Goal: Task Accomplishment & Management: Complete application form

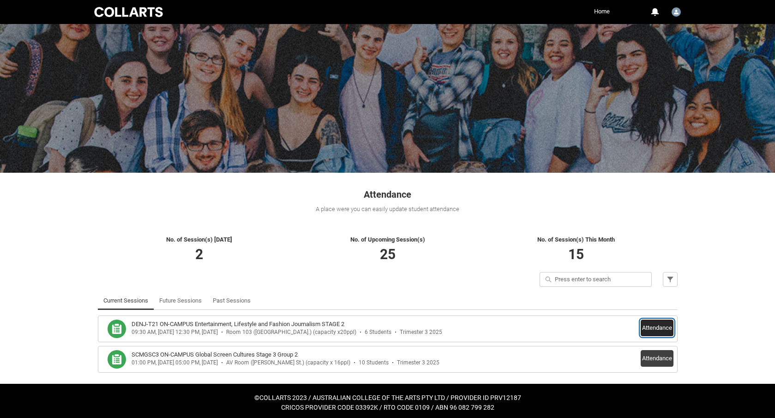
click at [645, 329] on button "Attendance" at bounding box center [657, 327] width 33 height 17
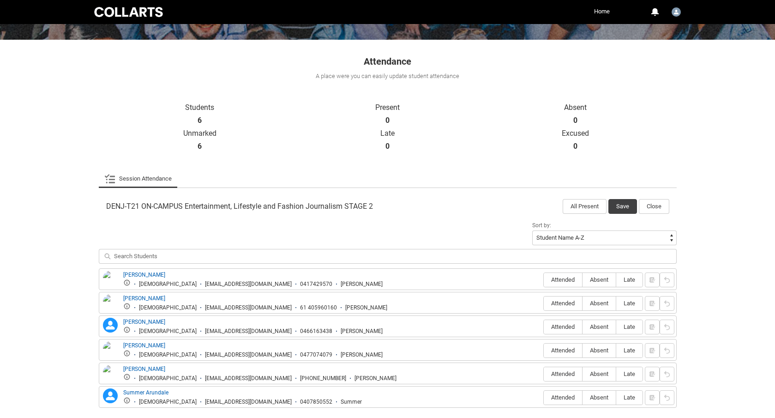
scroll to position [178, 0]
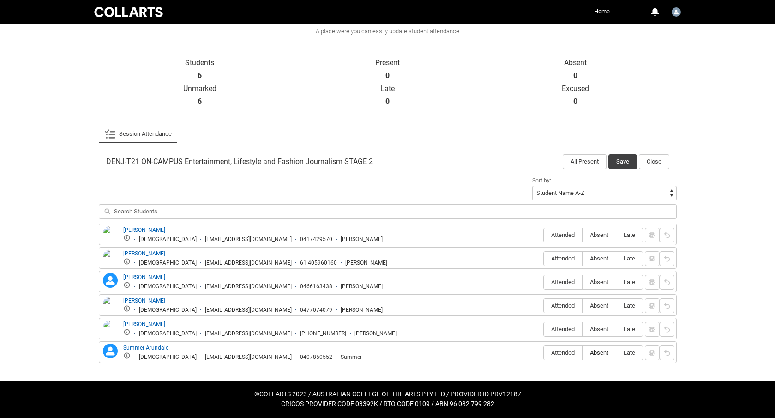
click at [595, 353] on span "Absent" at bounding box center [599, 352] width 33 height 7
click at [583, 353] on input "Absent" at bounding box center [582, 352] width 0 height 0
type lightning-radio-group "Absent"
radio input "true"
click at [594, 331] on span "Absent" at bounding box center [599, 328] width 33 height 7
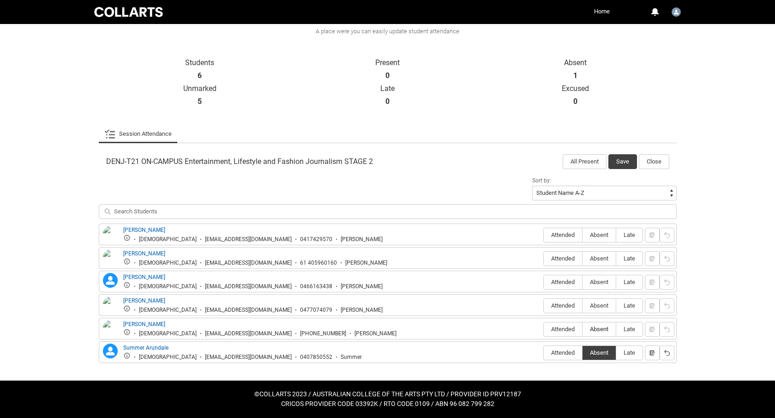
click at [583, 329] on input "Absent" at bounding box center [582, 329] width 0 height 0
type lightning-radio-group "Absent"
radio input "true"
click at [604, 262] on label "Absent" at bounding box center [599, 259] width 33 height 14
click at [583, 259] on input "Absent" at bounding box center [582, 258] width 0 height 0
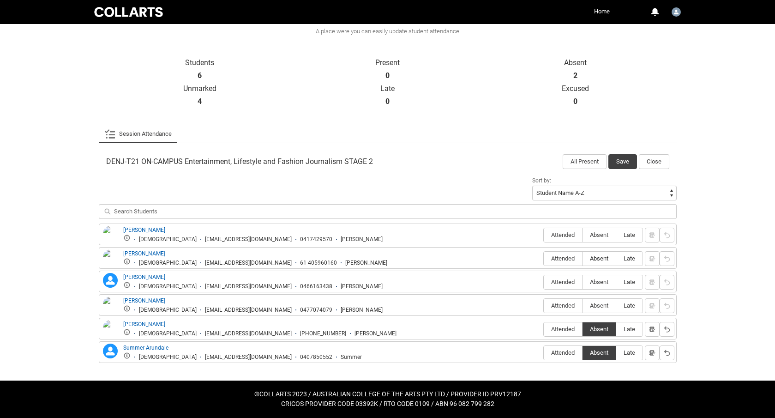
type lightning-radio-group "Absent"
radio input "true"
click at [619, 162] on button "Save" at bounding box center [622, 161] width 29 height 15
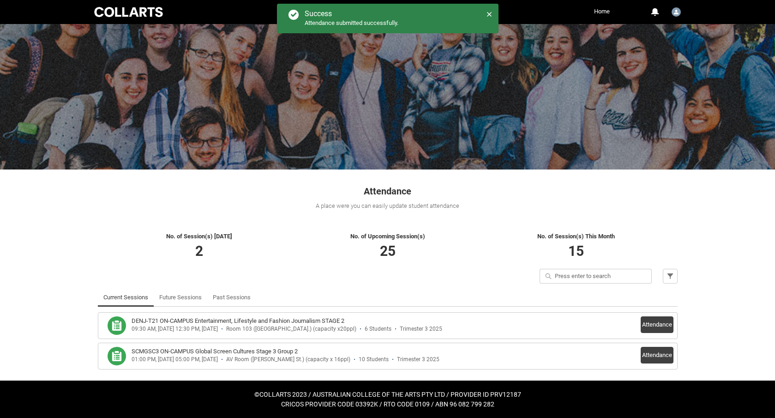
scroll to position [3, 0]
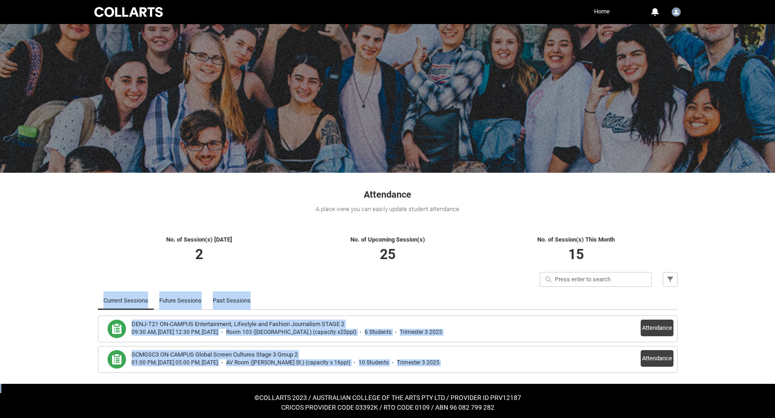
scroll to position [3, 0]
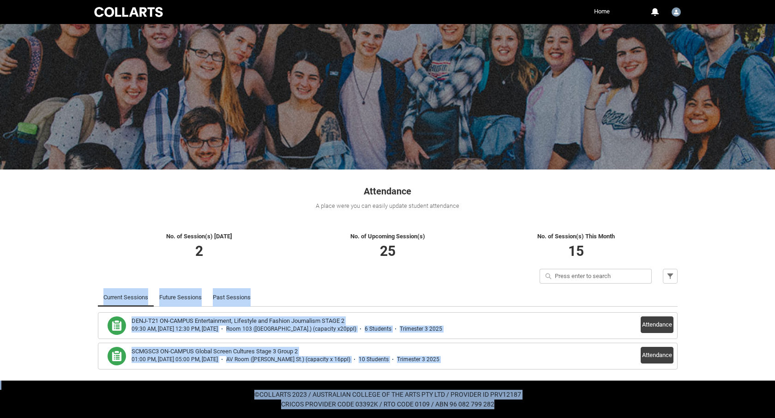
drag, startPoint x: 702, startPoint y: 297, endPoint x: 659, endPoint y: 439, distance: 148.2
click at [659, 417] on html "Loading × Sorry to interrupt CSS Error Refresh Skip to Main Content Collarts Ed…" at bounding box center [387, 207] width 775 height 421
click at [229, 296] on link "Past Sessions" at bounding box center [232, 297] width 38 height 18
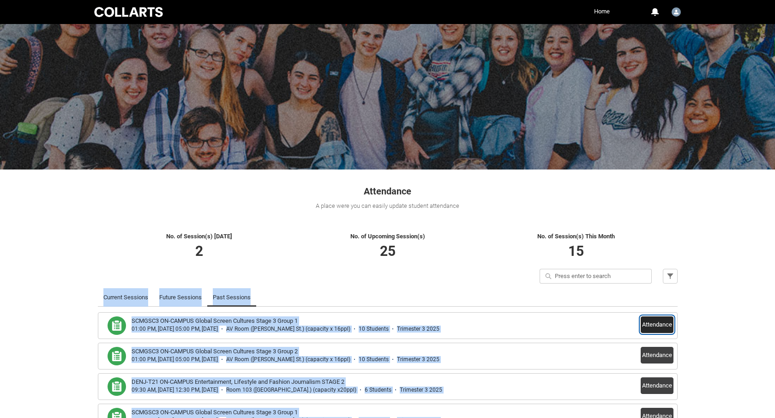
click at [659, 325] on button "Attendance" at bounding box center [657, 324] width 33 height 17
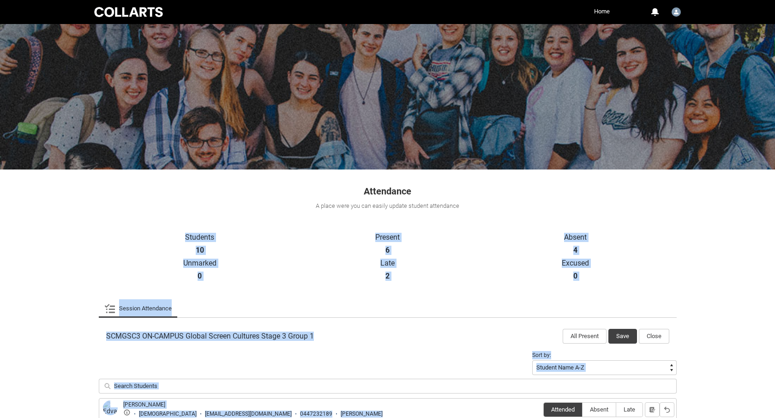
scroll to position [272, 0]
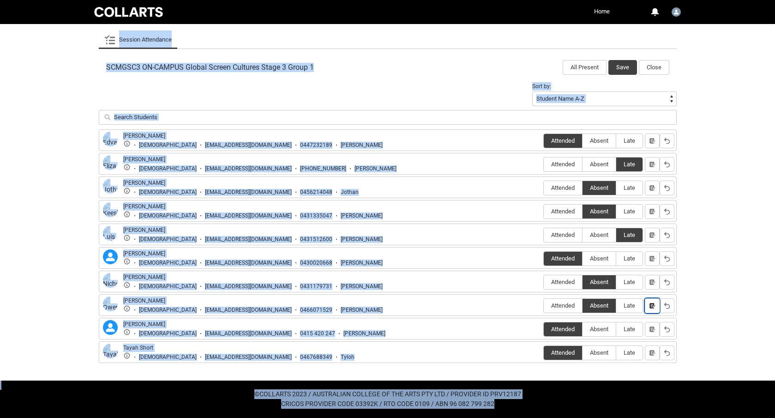
click at [651, 308] on lightning-primitive-icon "button" at bounding box center [652, 305] width 6 height 7
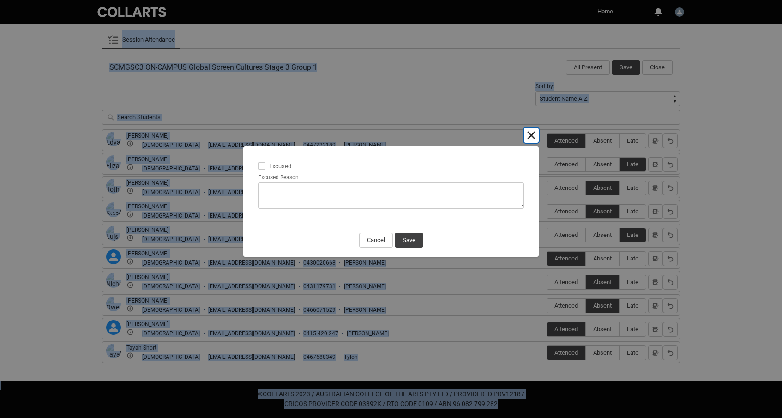
click at [535, 138] on button "Cancel and close" at bounding box center [531, 135] width 15 height 15
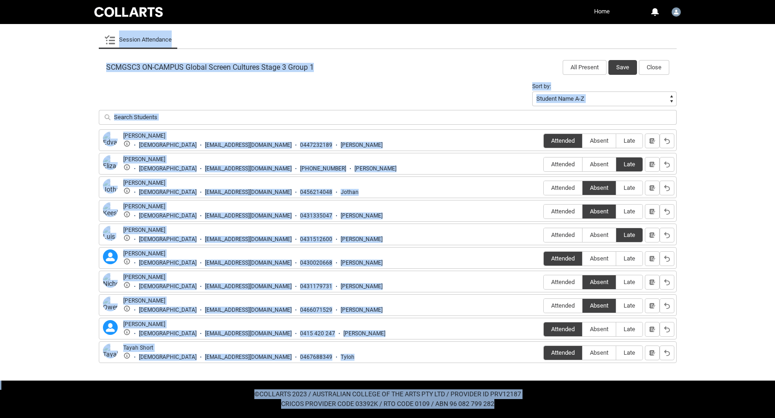
click at [601, 14] on link "Home" at bounding box center [602, 12] width 20 height 14
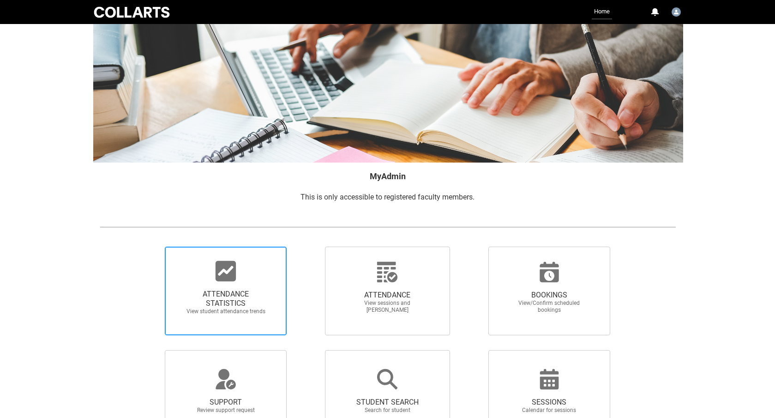
click at [219, 316] on span "ATTENDANCE STATISTICS View student attendance trends" at bounding box center [225, 302] width 89 height 40
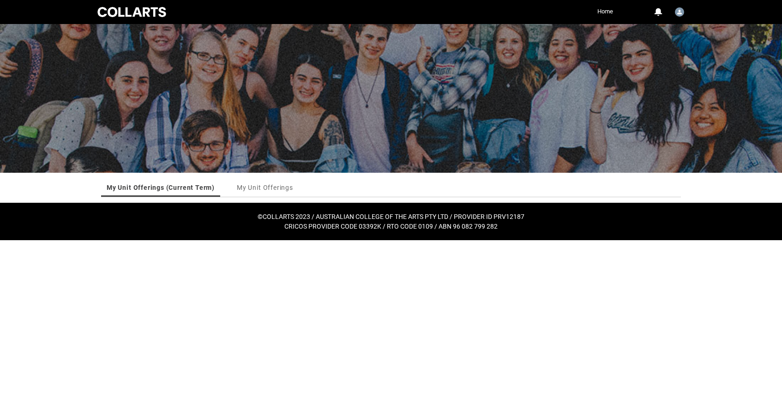
click at [531, 217] on h5 "©COLLARTS 2023 / AUSTRALIAN COLLEGE OF THE ARTS PTY LTD / PROVIDER ID PRV12187" at bounding box center [391, 217] width 782 height 10
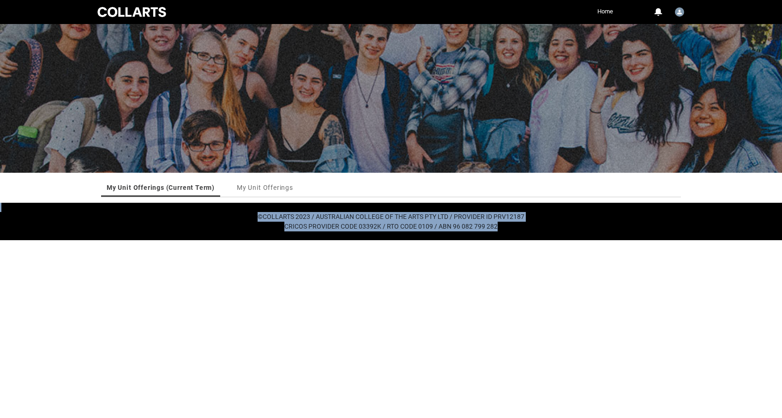
drag, startPoint x: 532, startPoint y: 180, endPoint x: 512, endPoint y: 351, distance: 172.0
click at [519, 240] on html "Loading × Sorry to interrupt CSS Error Refresh Skip to Main Content Collarts Ed…" at bounding box center [391, 120] width 782 height 240
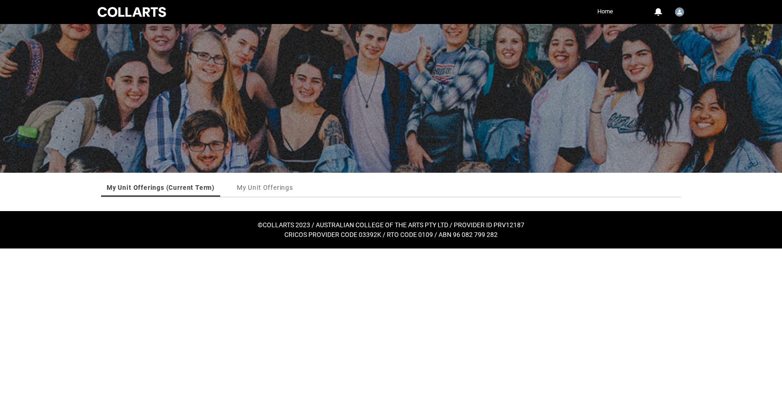
click at [456, 206] on div "My Unit Offerings (Current Term) My Unit Offerings More Tabs My Unit Offerings …" at bounding box center [391, 192] width 591 height 38
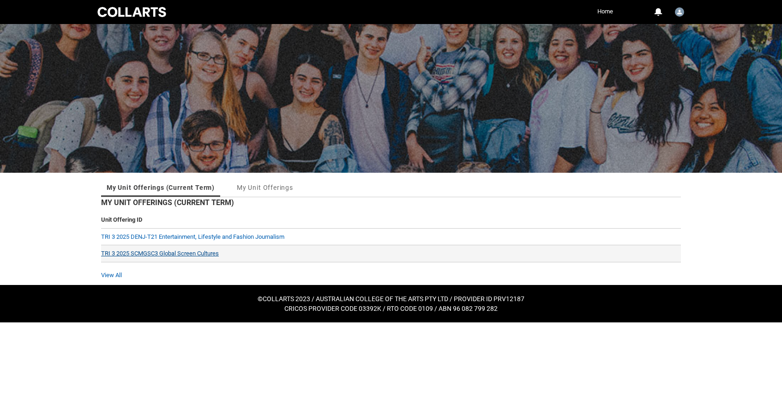
click at [216, 254] on link "TRI 3 2025 SCMGSC3 Global Screen Cultures" at bounding box center [160, 253] width 118 height 7
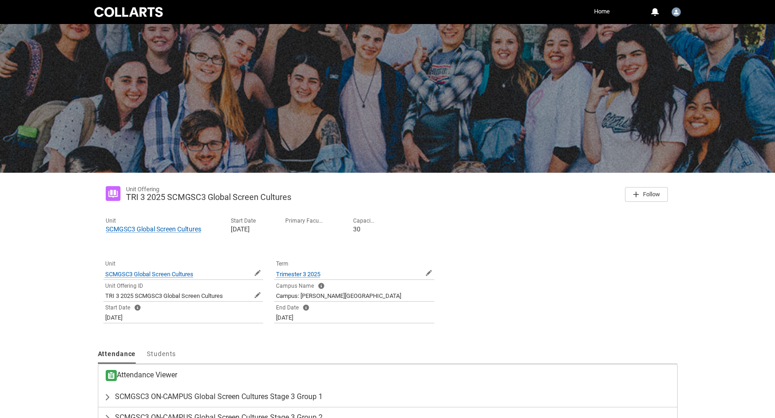
scroll to position [59, 0]
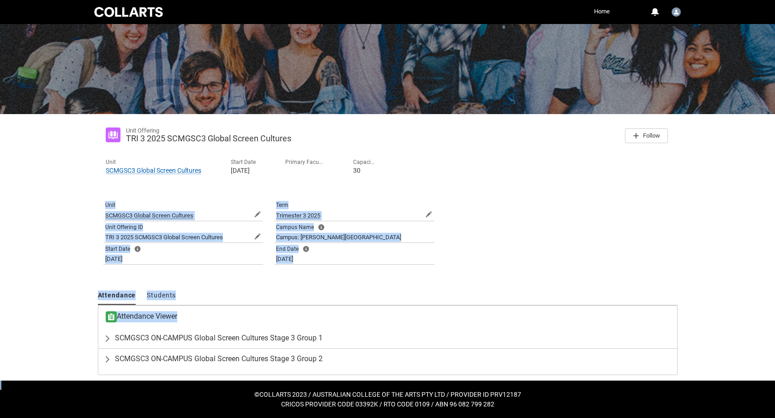
drag, startPoint x: 435, startPoint y: 236, endPoint x: 412, endPoint y: 383, distance: 148.7
click at [412, 383] on div "Skip to Main Content Collarts Education Community Home More 0 Notifications Pro…" at bounding box center [387, 179] width 775 height 476
click at [274, 339] on span "SCMGSC3 ON-CAMPUS Global Screen Cultures Stage 3 Group 1" at bounding box center [219, 337] width 208 height 9
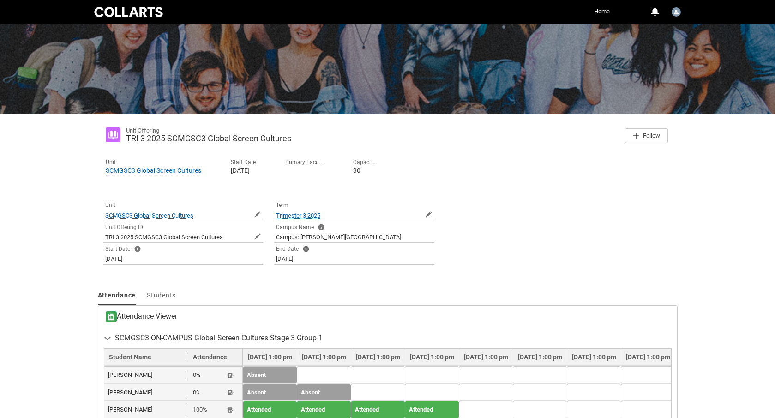
drag, startPoint x: 422, startPoint y: 345, endPoint x: 580, endPoint y: 360, distance: 158.1
click at [445, 400] on div "Unit Offering TRI 3 2025 SCMGSC3 Global Screen Cultures Follow Unit SCMGSC3 Glo…" at bounding box center [388, 366] width 580 height 492
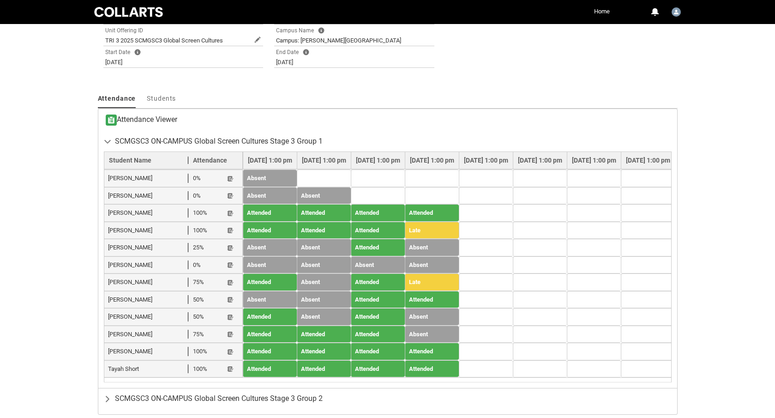
scroll to position [295, 0]
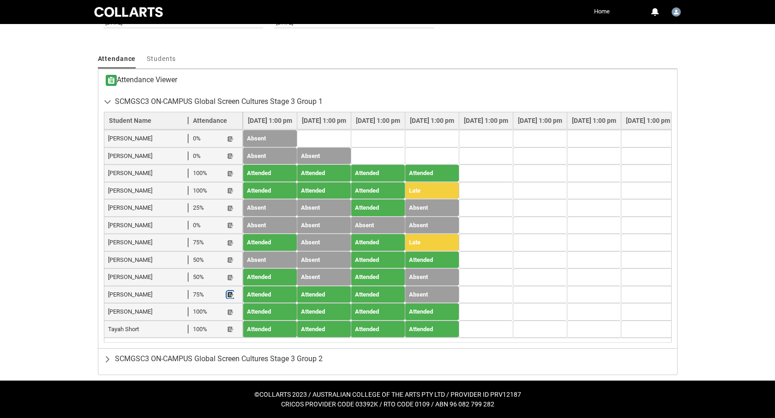
click at [230, 295] on lightning-primitive-icon "button" at bounding box center [230, 294] width 6 height 7
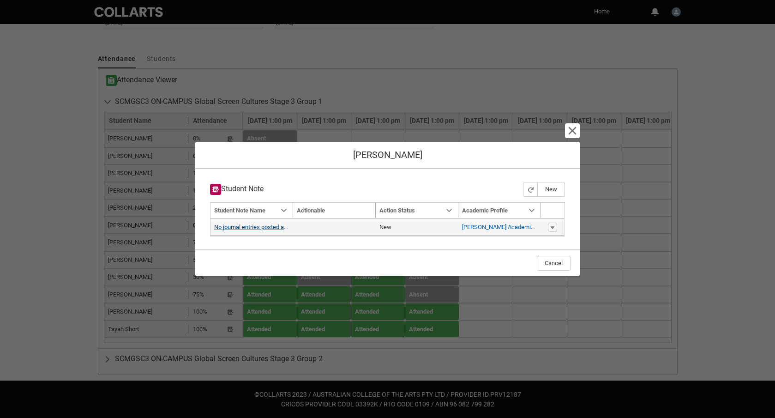
click at [237, 227] on link "No journal entries posted as yet" at bounding box center [255, 226] width 82 height 7
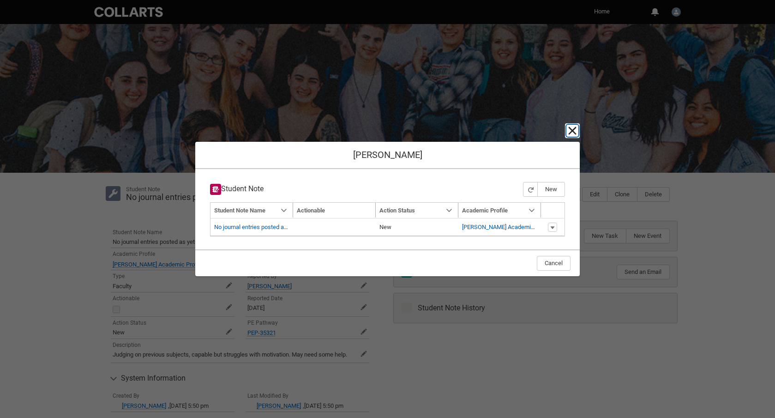
click at [570, 128] on lightning-primitive-icon "button" at bounding box center [572, 130] width 11 height 11
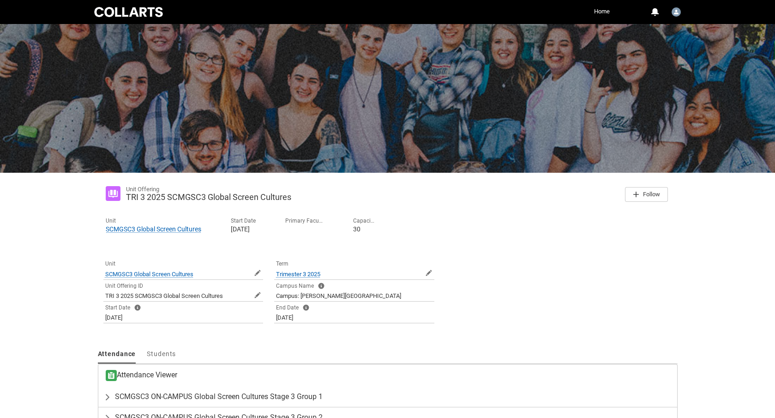
scroll to position [59, 0]
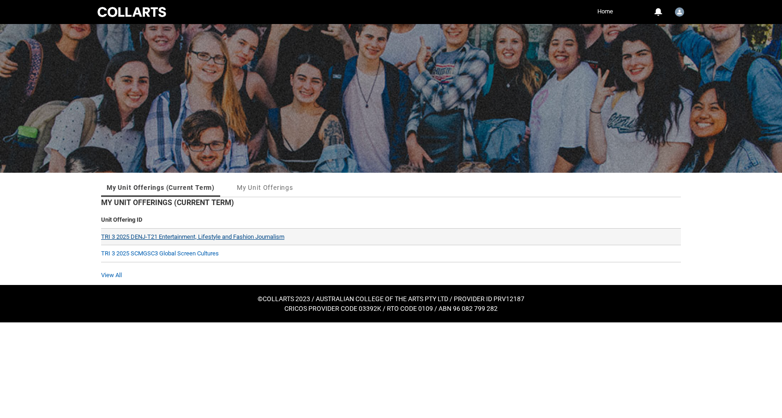
click at [210, 234] on link "TRI 3 2025 DENJ-T21 Entertainment, Lifestyle and Fashion Journalism" at bounding box center [192, 236] width 183 height 7
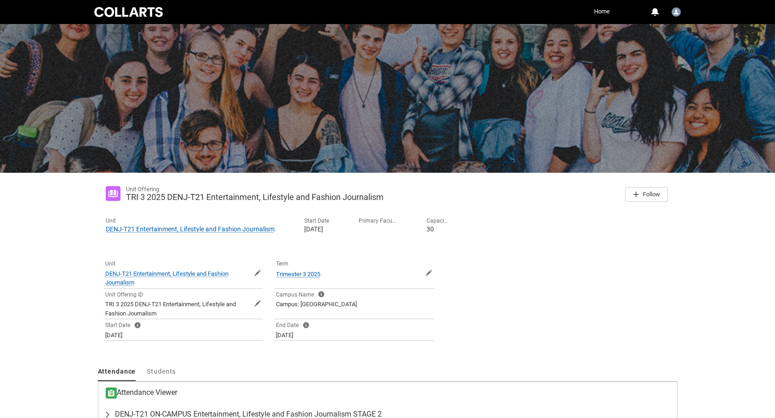
scroll to position [55, 0]
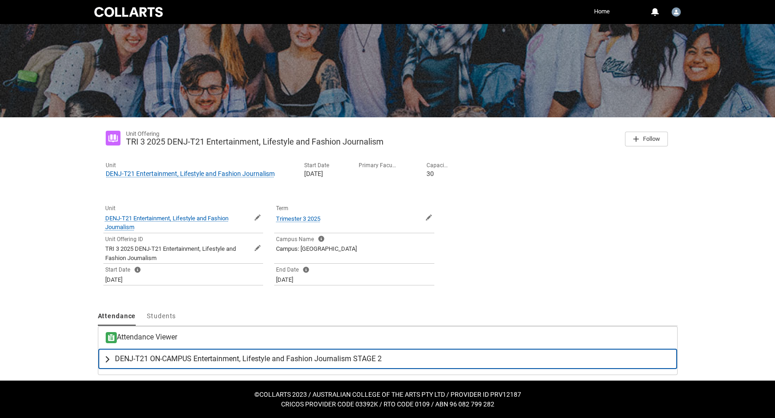
click at [150, 361] on span "DENJ-T21 ON-CAMPUS Entertainment, Lifestyle and Fashion Journalism STAGE 2" at bounding box center [248, 358] width 267 height 9
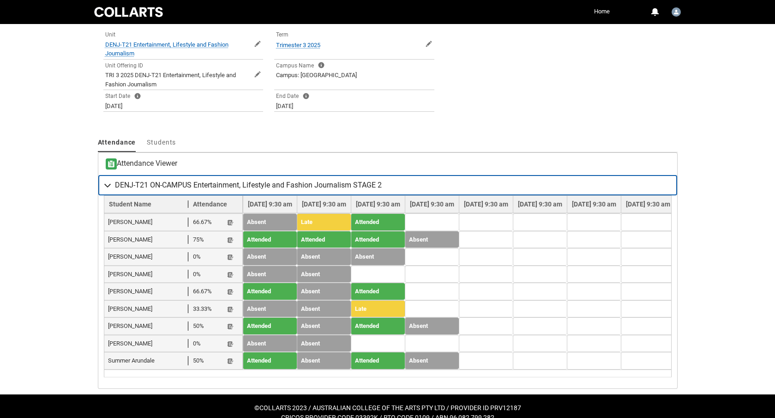
scroll to position [250, 0]
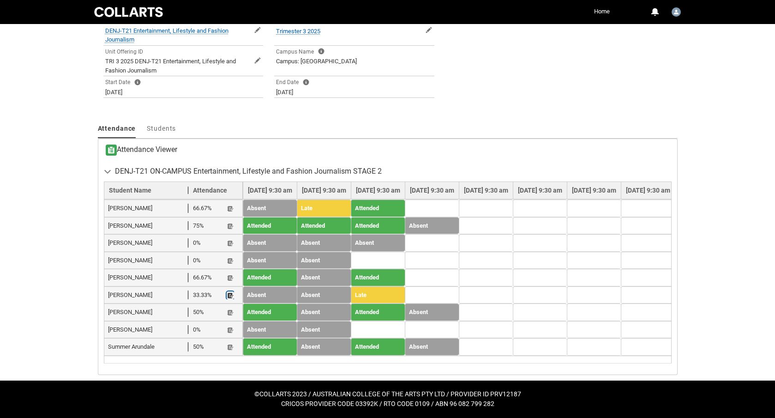
click at [232, 292] on lightning-primitive-icon "button" at bounding box center [230, 295] width 6 height 7
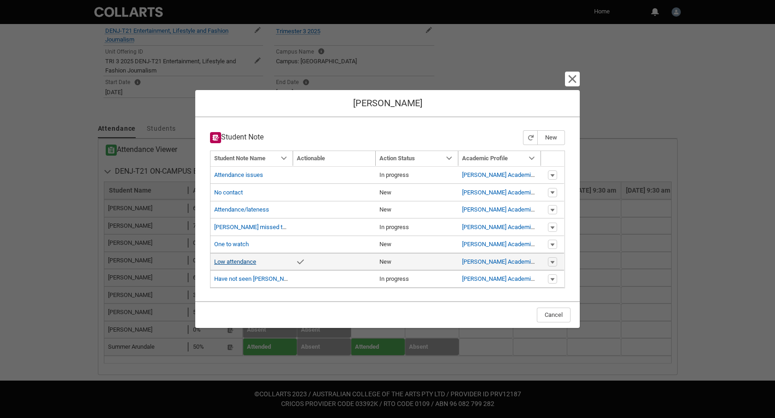
click at [239, 259] on link "Low attendance" at bounding box center [235, 261] width 42 height 7
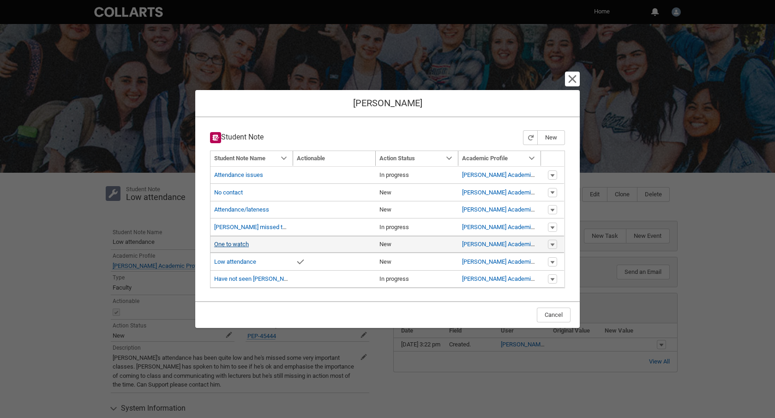
click at [235, 246] on link "One to watch" at bounding box center [231, 244] width 35 height 7
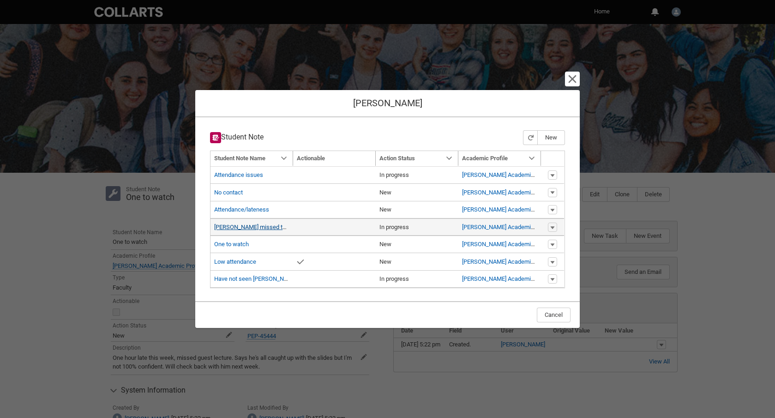
click at [229, 228] on link "Jesse missed the entire class" at bounding box center [267, 226] width 107 height 7
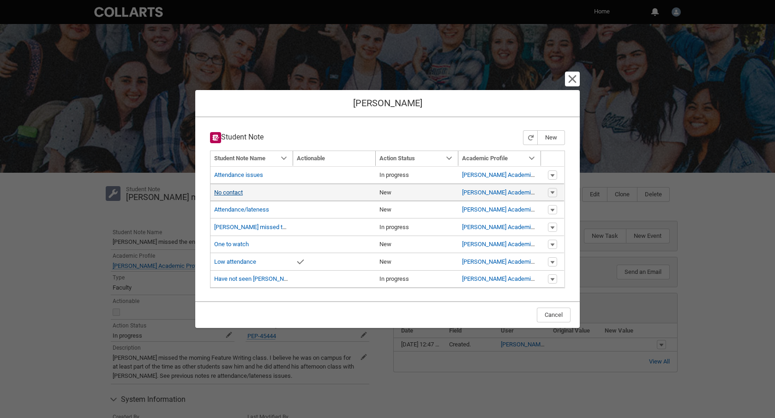
click at [239, 192] on link "No contact" at bounding box center [228, 192] width 29 height 7
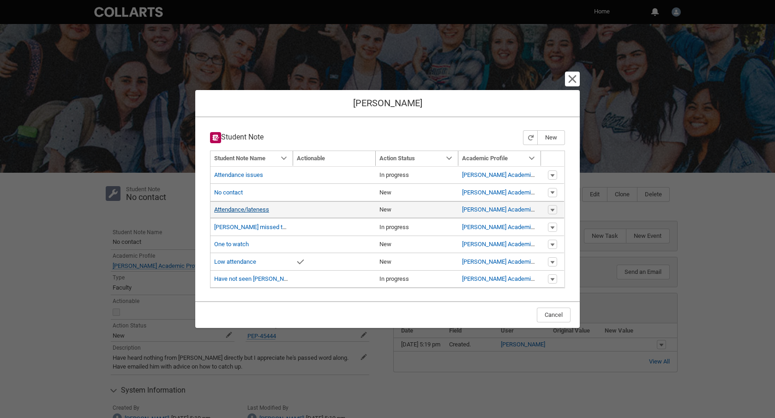
click at [232, 212] on link "Attendance/lateness" at bounding box center [241, 209] width 55 height 7
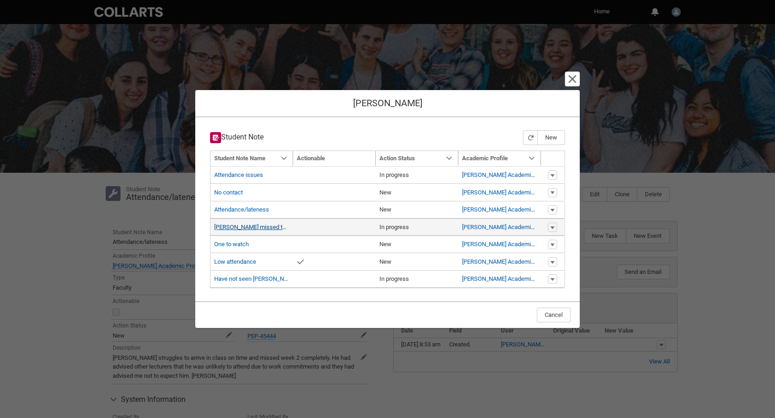
click at [248, 229] on link "Jesse missed the entire class" at bounding box center [267, 226] width 107 height 7
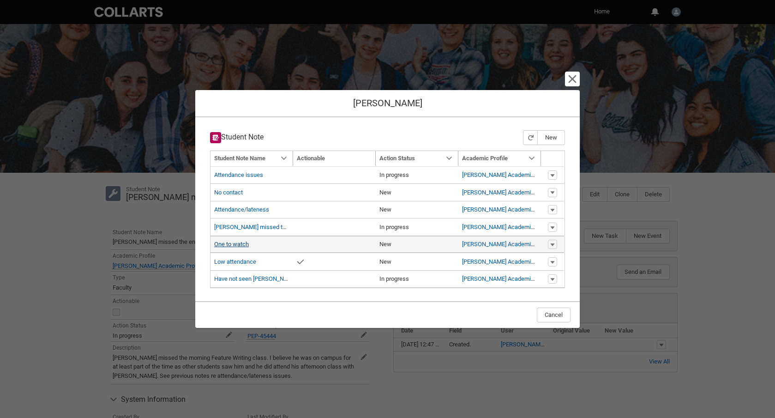
click at [243, 243] on link "One to watch" at bounding box center [231, 244] width 35 height 7
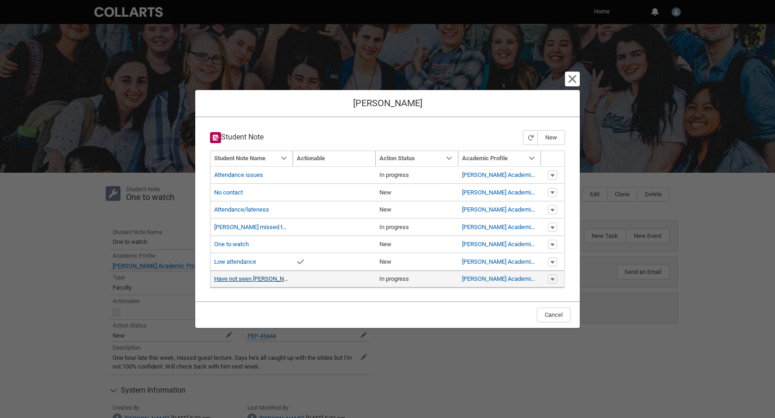
click at [253, 279] on link "Have not seen Jesse in this class since week 1" at bounding box center [290, 278] width 152 height 7
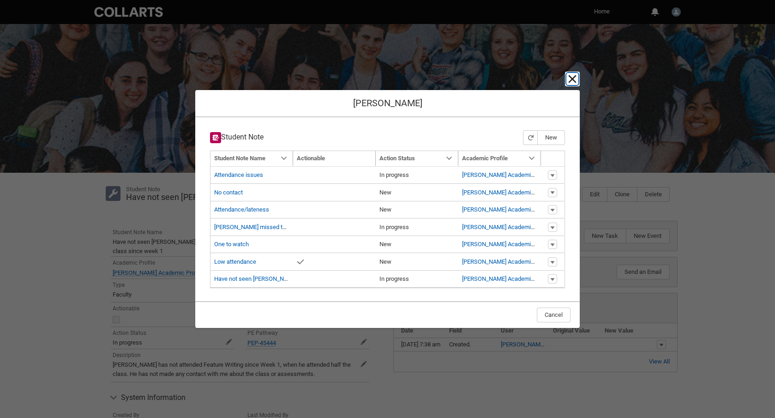
click at [575, 82] on lightning-primitive-icon "button" at bounding box center [572, 78] width 11 height 11
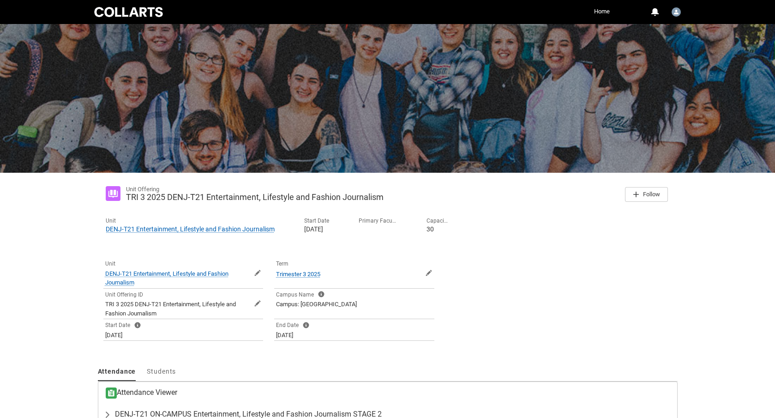
click at [116, 393] on h3 "Attendance Viewer" at bounding box center [142, 392] width 72 height 11
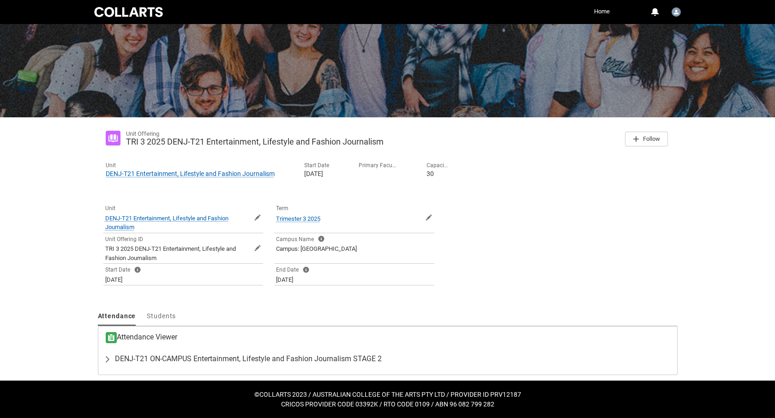
drag, startPoint x: 445, startPoint y: 341, endPoint x: 319, endPoint y: 339, distance: 125.6
click at [391, 417] on html "Loading × Sorry to interrupt CSS Error Refresh Skip to Main Content Collarts Ed…" at bounding box center [387, 181] width 775 height 473
click at [216, 357] on span "DENJ-T21 ON-CAMPUS Entertainment, Lifestyle and Fashion Journalism STAGE 2" at bounding box center [248, 358] width 267 height 9
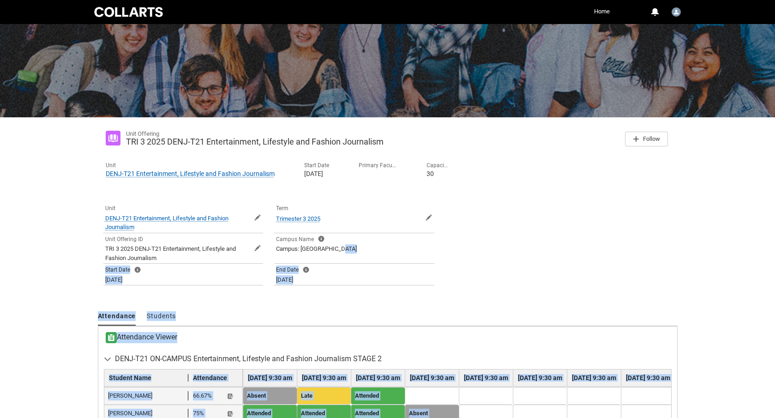
scroll to position [250, 0]
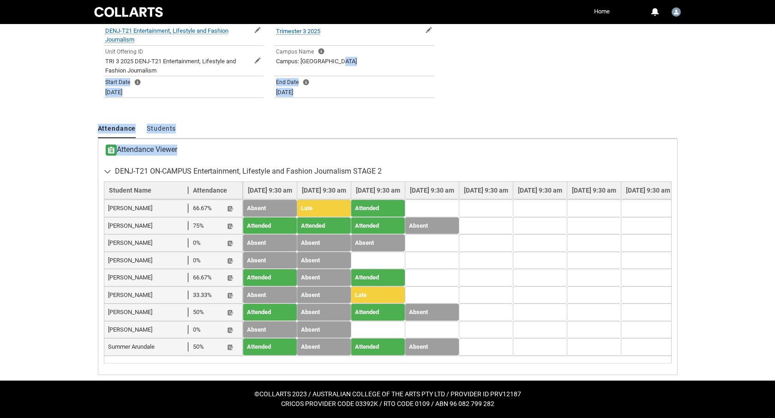
drag, startPoint x: 485, startPoint y: 280, endPoint x: 458, endPoint y: 355, distance: 79.0
click at [458, 355] on div "Unit Offering TRI 3 2025 DENJ-T21 Entertainment, Lifestyle and Fashion Journali…" at bounding box center [388, 154] width 580 height 439
click at [232, 205] on lightning-primitive-icon "button" at bounding box center [230, 208] width 6 height 7
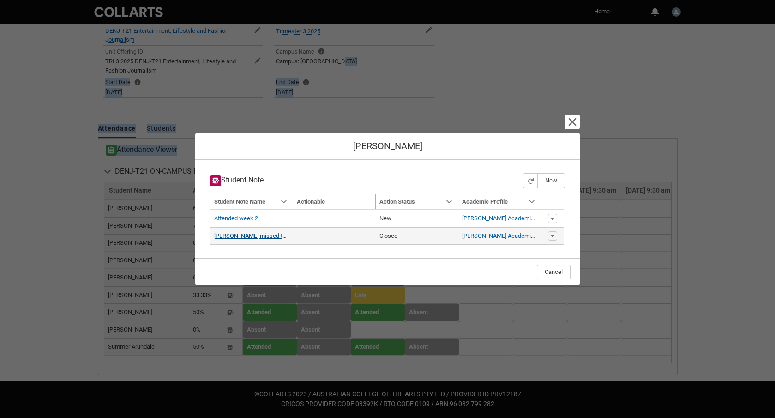
click at [242, 237] on link "Annie missed the first week, did not advise absence with lecturer" at bounding box center [313, 235] width 198 height 7
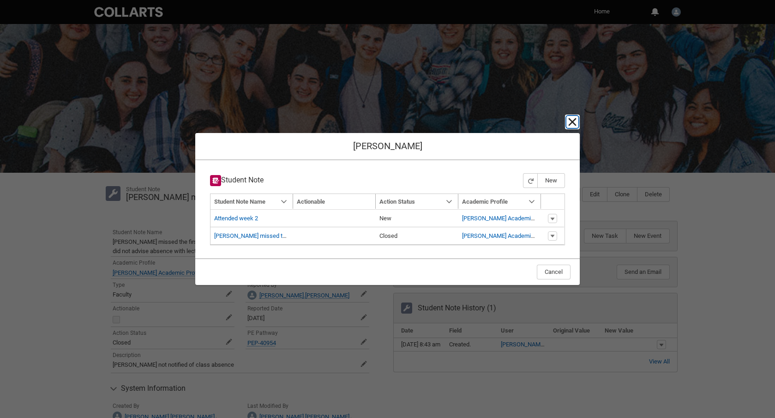
drag, startPoint x: 572, startPoint y: 121, endPoint x: 566, endPoint y: 121, distance: 6.5
click at [573, 121] on lightning-primitive-icon "button" at bounding box center [572, 121] width 11 height 11
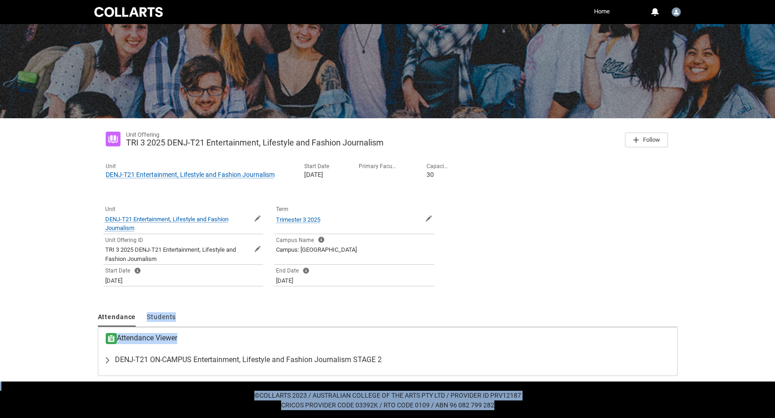
scroll to position [55, 0]
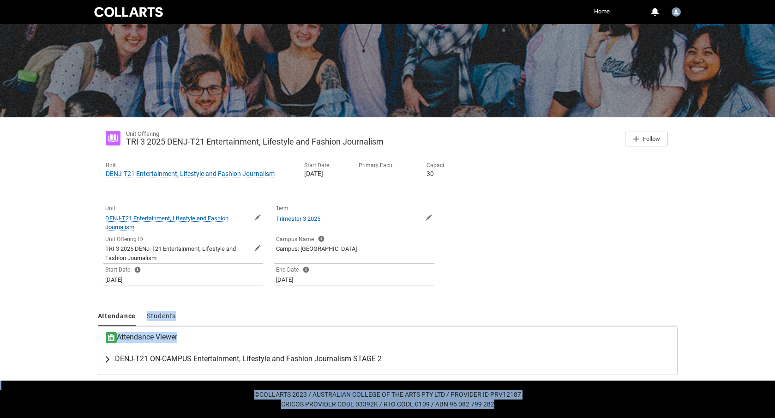
drag, startPoint x: 216, startPoint y: 389, endPoint x: 184, endPoint y: 356, distance: 46.0
click at [205, 415] on div "Skip to Main Content Collarts Education Community Home More 0 Notifications Pro…" at bounding box center [387, 181] width 775 height 473
click at [185, 356] on span "DENJ-T21 ON-CAMPUS Entertainment, Lifestyle and Fashion Journalism STAGE 2" at bounding box center [248, 358] width 267 height 9
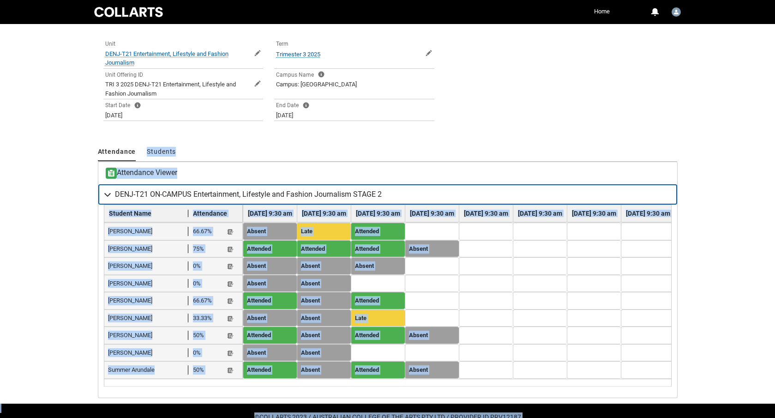
scroll to position [247, 0]
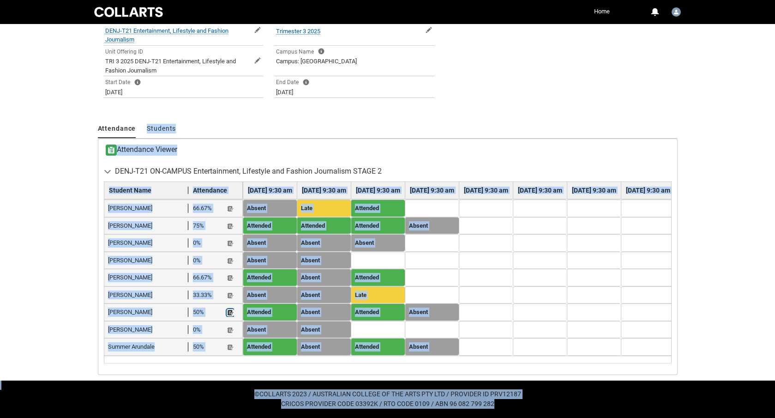
click at [231, 309] on lightning-primitive-icon "button" at bounding box center [230, 312] width 6 height 7
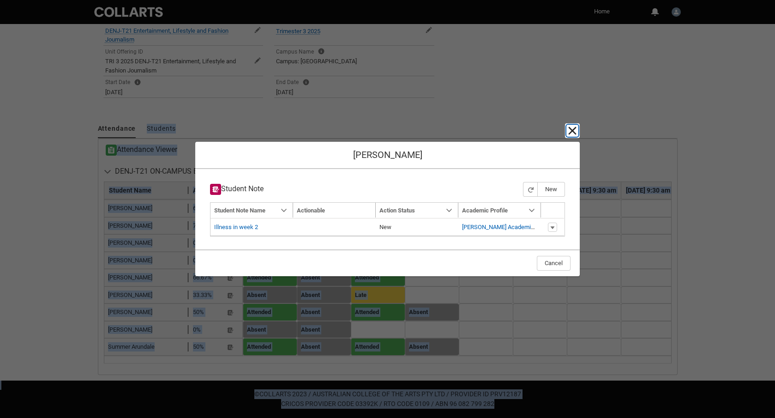
click at [570, 130] on lightning-primitive-icon "button" at bounding box center [572, 130] width 11 height 11
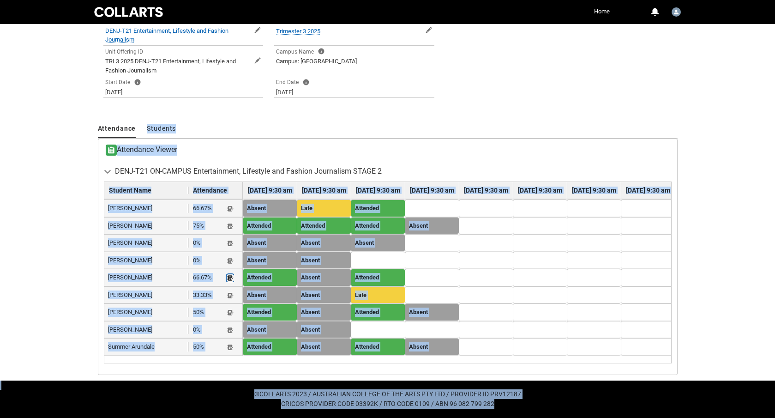
click at [232, 277] on lightning-primitive-icon "button" at bounding box center [230, 278] width 6 height 7
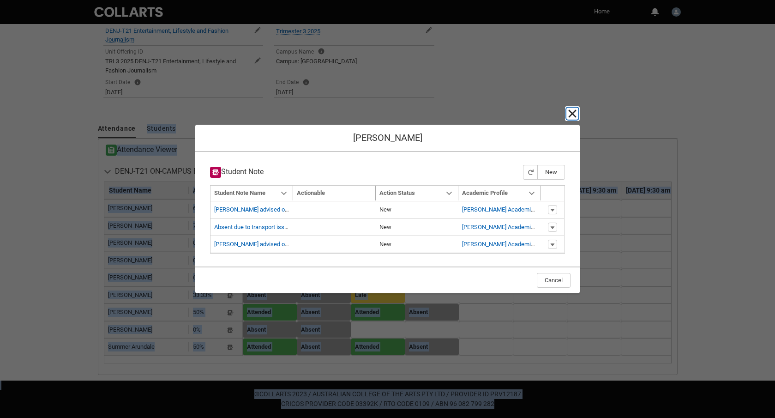
click at [567, 117] on lightning-primitive-icon "button" at bounding box center [572, 113] width 11 height 11
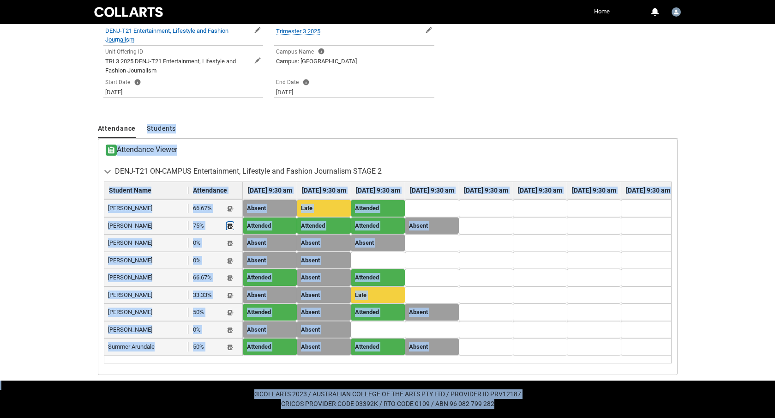
click at [230, 223] on lightning-primitive-icon "button" at bounding box center [230, 226] width 6 height 7
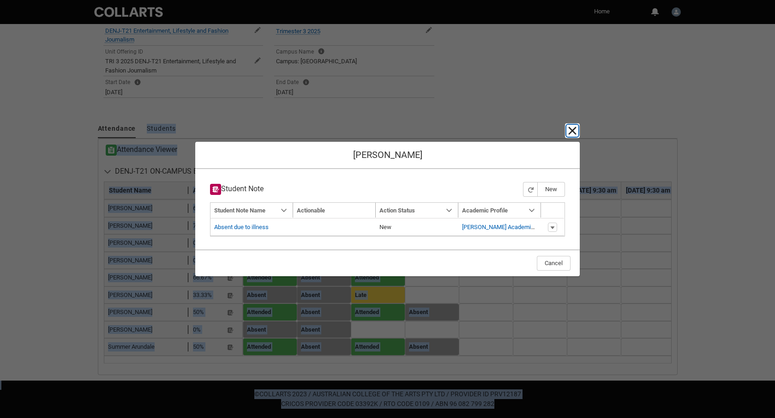
click at [573, 130] on lightning-primitive-icon "button" at bounding box center [572, 130] width 11 height 11
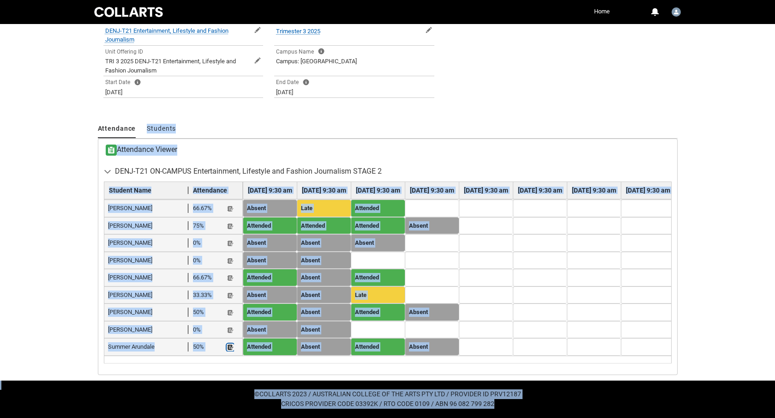
click at [231, 344] on lightning-primitive-icon "button" at bounding box center [230, 347] width 6 height 7
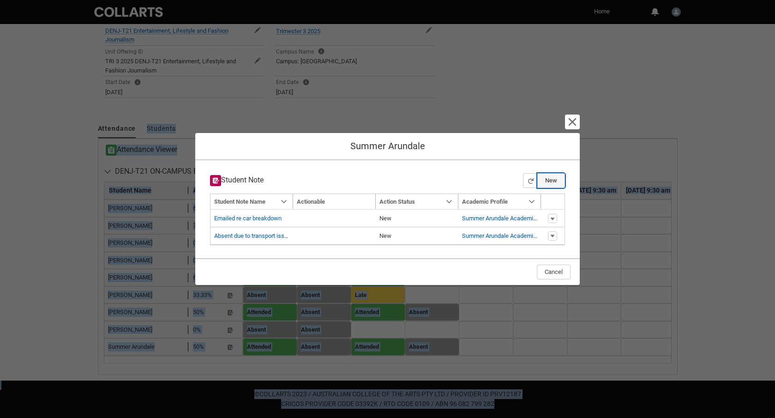
click at [544, 180] on button "New" at bounding box center [551, 180] width 28 height 15
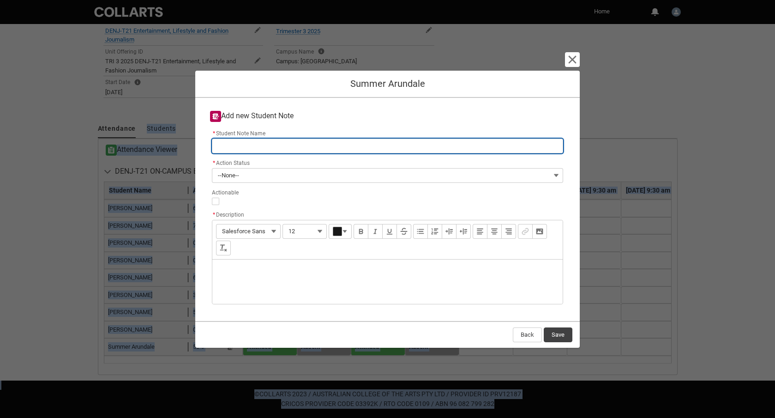
click at [304, 150] on input "* Student Note Name" at bounding box center [387, 145] width 351 height 15
type lightning-primitive-input-simple "A"
type input "A"
type lightning-primitive-input-simple "An"
type input "An"
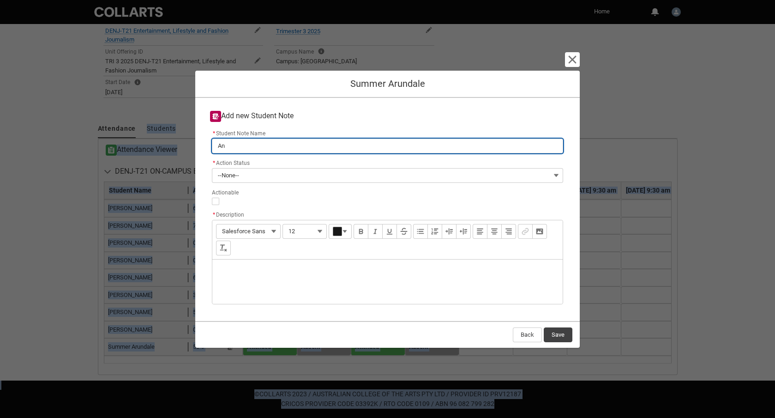
type lightning-primitive-input-simple "A"
type input "A"
type lightning-primitive-input-simple "Ab"
type input "Ab"
type lightning-primitive-input-simple "Abs"
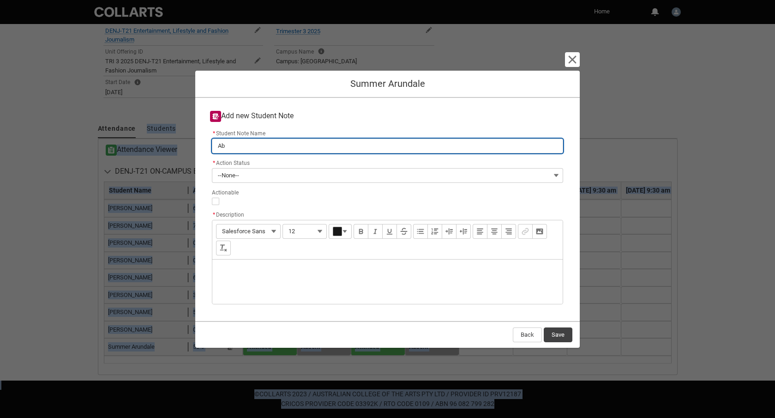
type input "Abs"
type lightning-primitive-input-simple "Abse"
type input "Abse"
type lightning-primitive-input-simple "Absen"
type input "Absen"
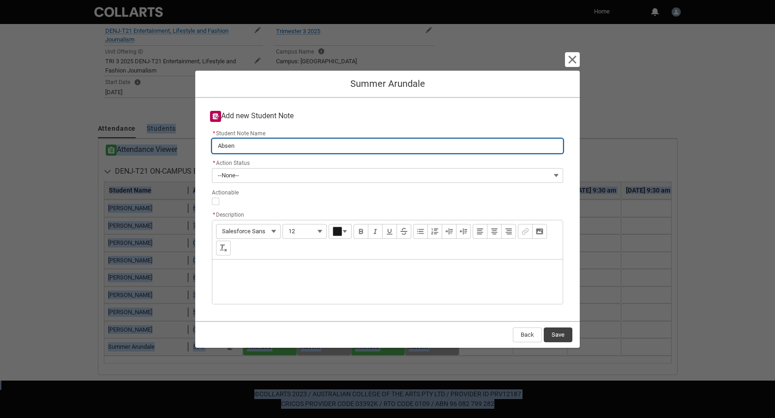
type lightning-primitive-input-simple "Absent"
type input "Absent"
type lightning-primitive-input-simple "Absent"
type input "Absent"
type lightning-primitive-input-simple "Absent d"
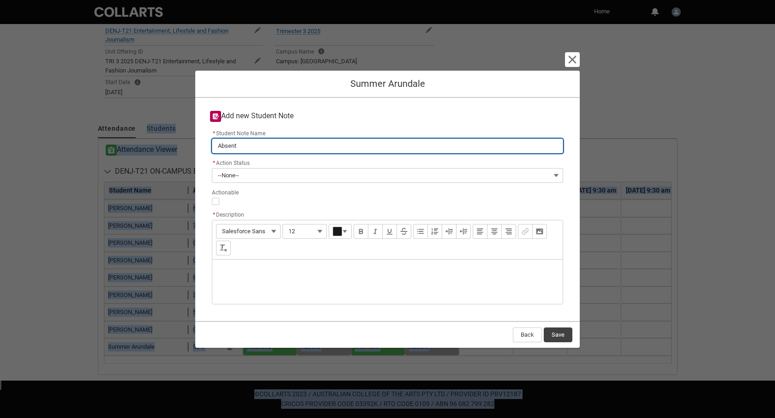
type input "Absent d"
type lightning-primitive-input-simple "Absent du"
type input "Absent du"
type lightning-primitive-input-simple "Absent due"
type input "Absent due"
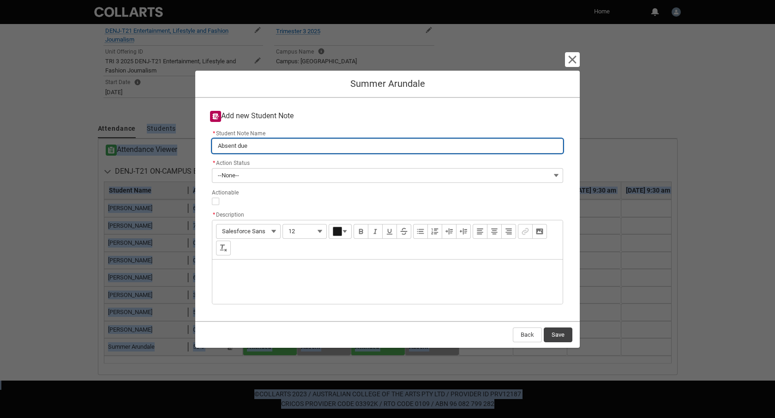
type lightning-primitive-input-simple "Absent due"
type input "Absent due"
type lightning-primitive-input-simple "Absent due t"
type input "Absent due t"
type lightning-primitive-input-simple "Absent due to"
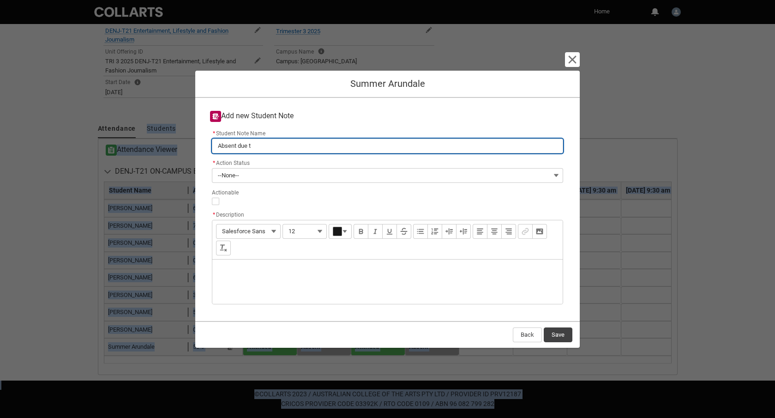
type input "Absent due to"
type lightning-primitive-input-simple "Absent due to"
type input "Absent due to"
type lightning-primitive-input-simple "Absent due to r"
type input "Absent due to r"
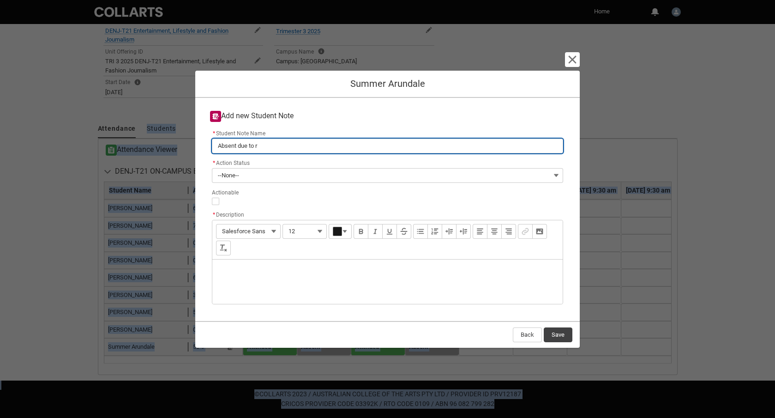
type lightning-primitive-input-simple "Absent due to ri"
type input "Absent due to ri"
type lightning-primitive-input-simple "Absent due to ril"
type input "Absent due to ril"
type lightning-primitive-input-simple "Absent due to ri"
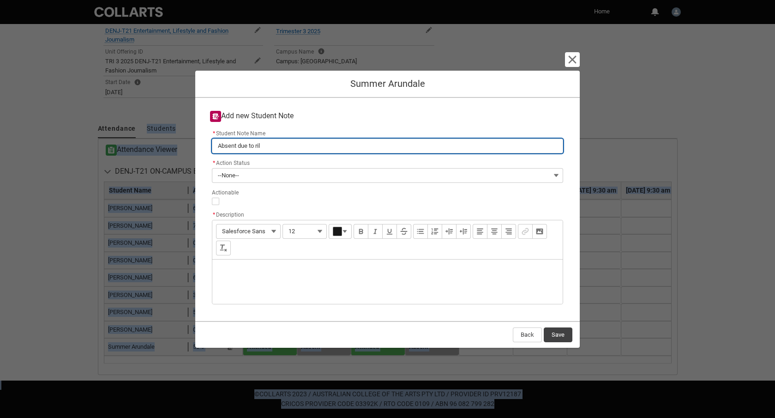
type input "Absent due to ri"
type lightning-primitive-input-simple "Absent due to r"
type input "Absent due to r"
type lightning-primitive-input-simple "Absent due to"
type input "Absent due to"
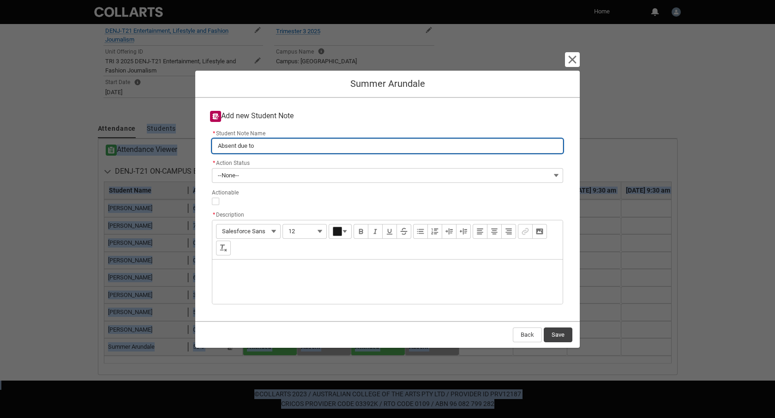
type lightning-primitive-input-simple "Absent due to i"
type input "Absent due to i"
type lightning-primitive-input-simple "Absent due to il"
type input "Absent due to il"
type lightning-primitive-input-simple "Absent due to ill"
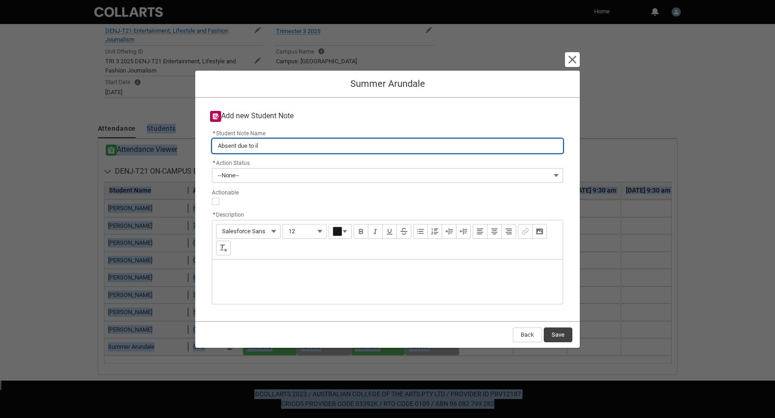
type input "Absent due to ill"
type lightning-primitive-input-simple "Absent due to illi"
type input "Absent due to illi"
type lightning-primitive-input-simple "Absent due to ill"
type input "Absent due to ill"
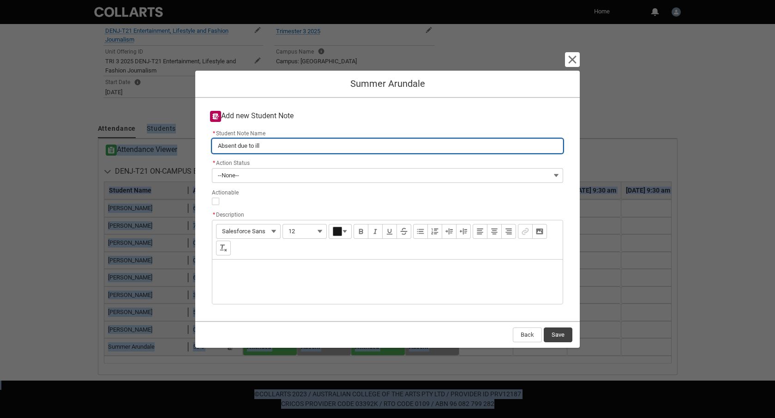
type lightning-primitive-input-simple "Absent due to illn"
type input "Absent due to illn"
type lightning-primitive-input-simple "Absent due to illne"
type input "Absent due to illne"
type lightning-primitive-input-simple "Absent due to illnes"
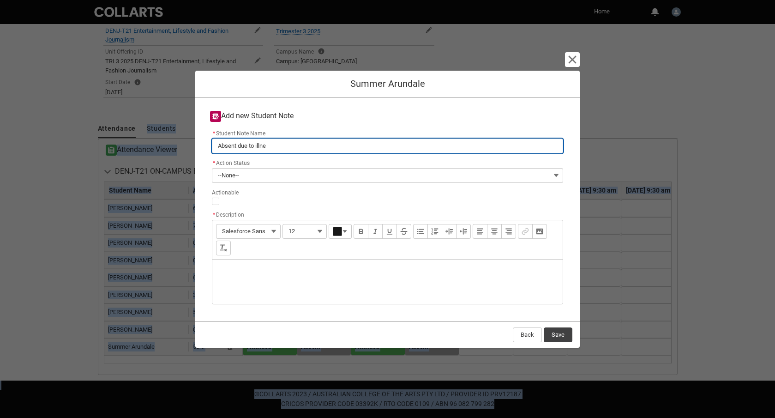
type input "Absent due to illnes"
type lightning-primitive-input-simple "Absent due to illness"
type input "Absent due to illness"
type lightning-primitive-input-simple "Absent due to illness"
type input "Absent due to illness"
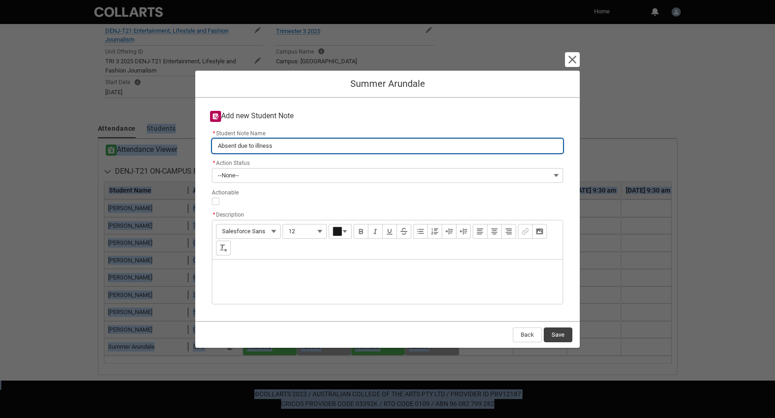
type lightning-primitive-input-simple "Absent due to illness i"
type input "Absent due to illness i"
type lightning-primitive-input-simple "Absent due to illness in"
type input "Absent due to illness in"
type lightning-primitive-input-simple "Absent due to illness in"
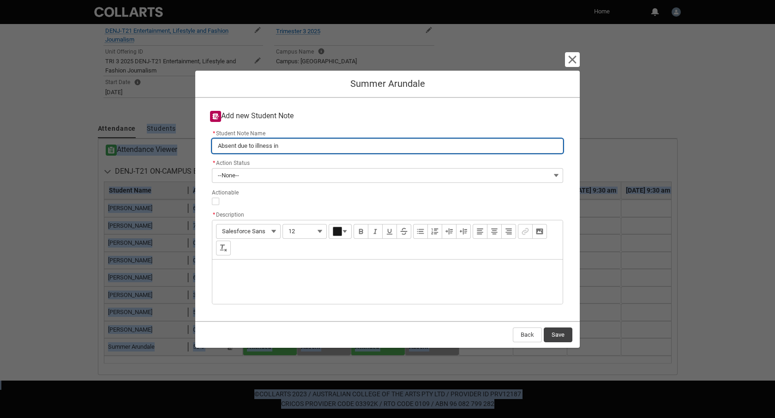
type input "Absent due to illness in"
type lightning-primitive-input-simple "Absent due to illness in w"
type input "Absent due to illness in w"
type lightning-primitive-input-simple "Absent due to illness in we"
type input "Absent due to illness in we"
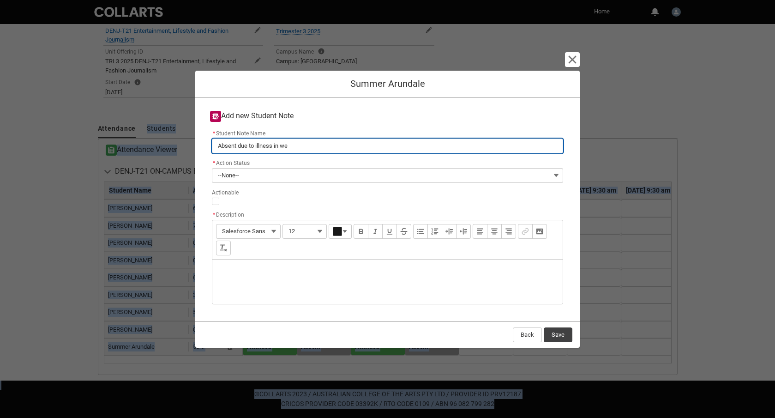
type lightning-primitive-input-simple "Absent due to illness in wee"
type input "Absent due to illness in wee"
type lightning-primitive-input-simple "Absent due to illness in week"
type input "Absent due to illness in week"
type lightning-primitive-input-simple "Absent due to illness in week"
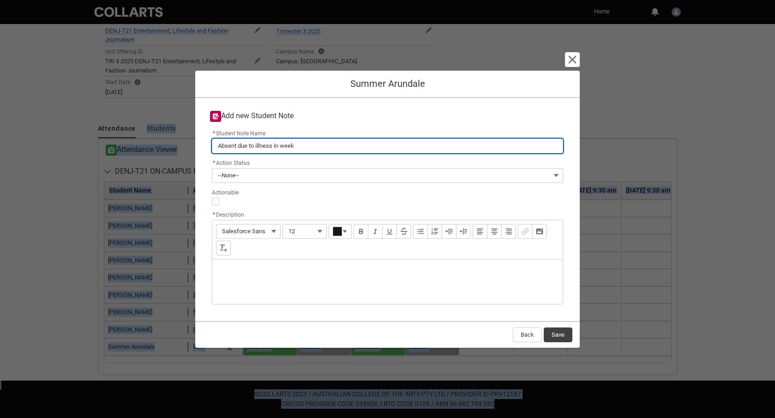
type input "Absent due to illness in week"
type lightning-primitive-input-simple "Absent due to illness in week 2"
type input "Absent due to illness in week 2"
type lightning-primitive-input-simple "Absent due to illness in week"
type input "Absent due to illness in week"
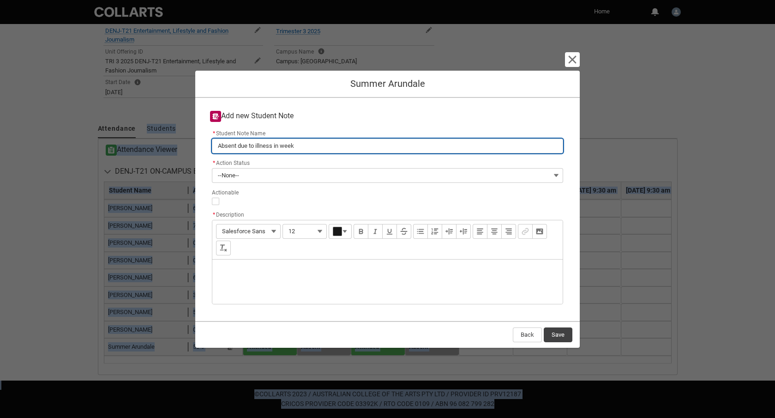
type lightning-primitive-input-simple "Absent due to illness in week 3"
type input "Absent due to illness in week 3"
type lightning-primitive-input-simple "Absent due to illness in week"
type input "Absent due to illness in week"
type lightning-primitive-input-simple "Absent due to illness in week 4"
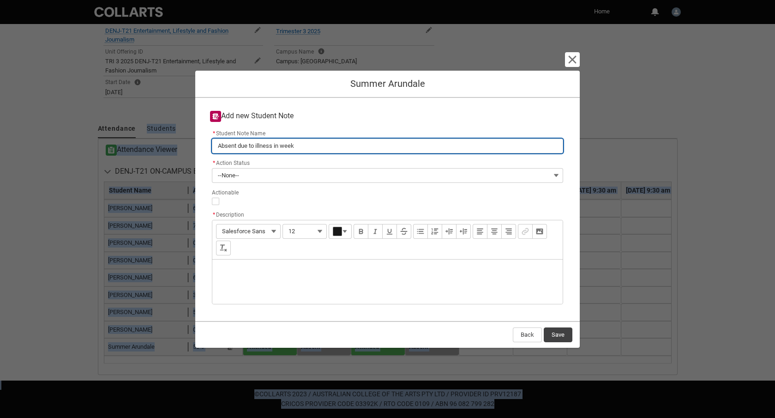
type input "Absent due to illness in week 4"
type lightning-primitive-input-simple "Absent due to illness in week 4"
type input "Absent due to illness in week 4"
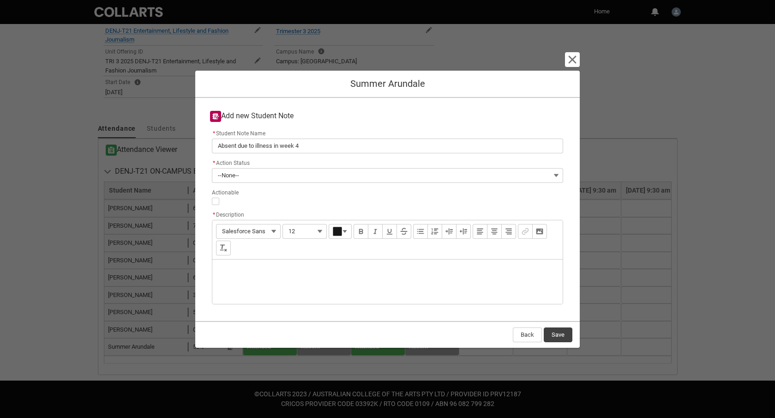
click at [289, 291] on div "Description" at bounding box center [387, 281] width 350 height 44
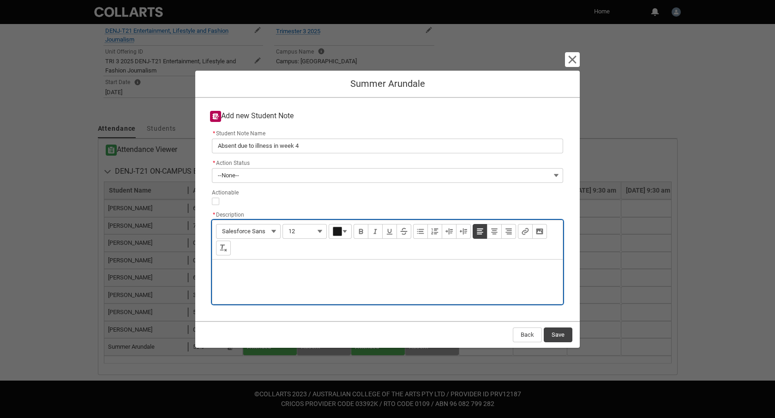
type lightning-input-rich-text "<p>E</p>"
type lightning-input-rich-text "<p>Emailed to let me know. </p>"
click at [563, 335] on button "Save" at bounding box center [558, 334] width 29 height 15
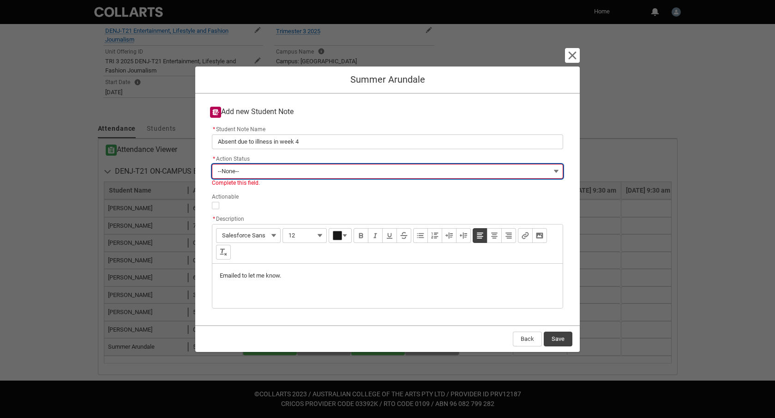
click at [331, 168] on button "--None--" at bounding box center [387, 171] width 351 height 15
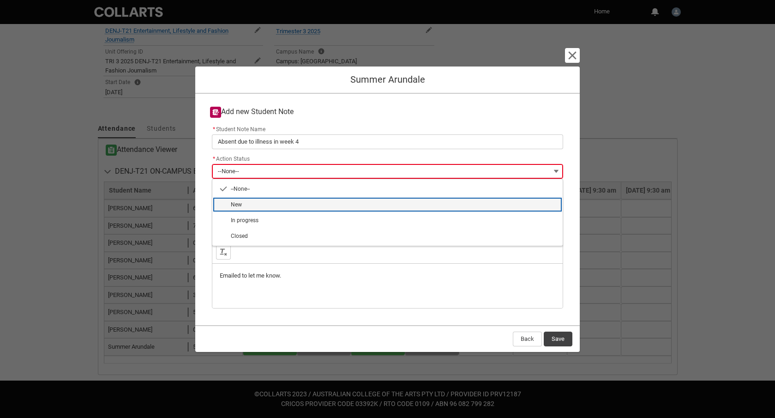
click at [318, 204] on span "New" at bounding box center [394, 204] width 326 height 8
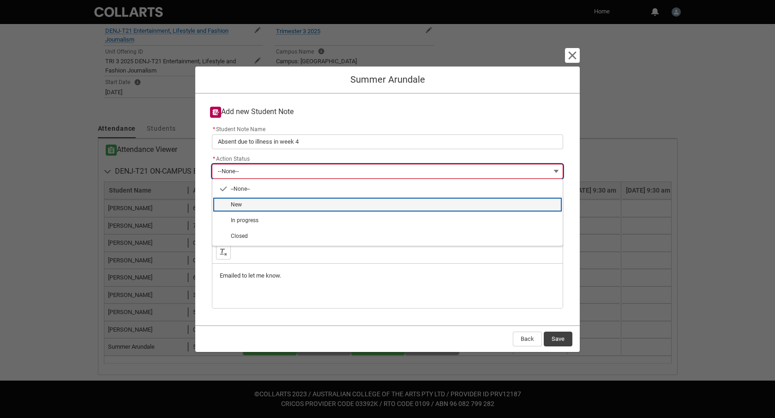
type lightning-combobox "New"
type lightning-picklist "New"
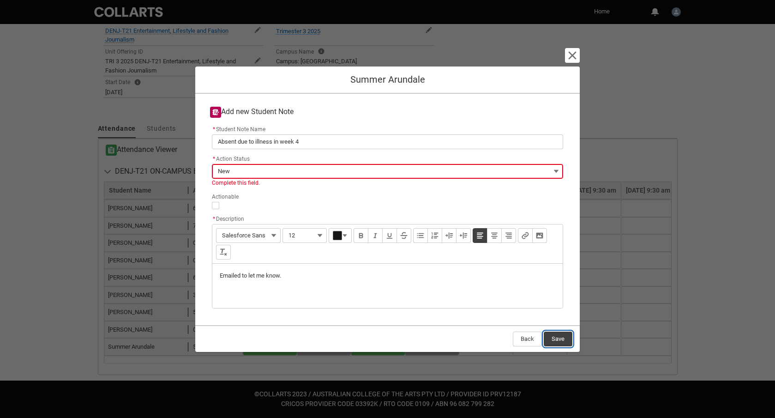
click at [563, 337] on button "Save" at bounding box center [558, 338] width 29 height 15
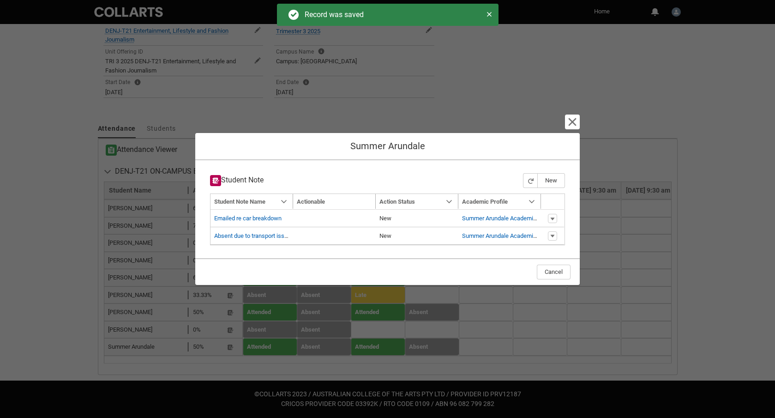
type input "179"
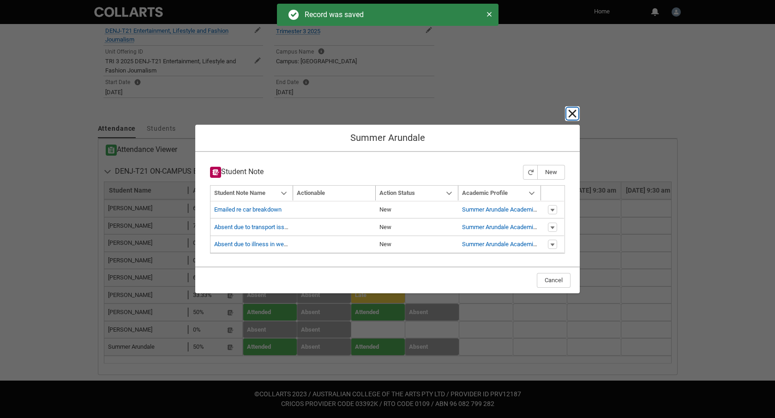
click at [573, 112] on lightning-primitive-icon "button" at bounding box center [572, 113] width 11 height 11
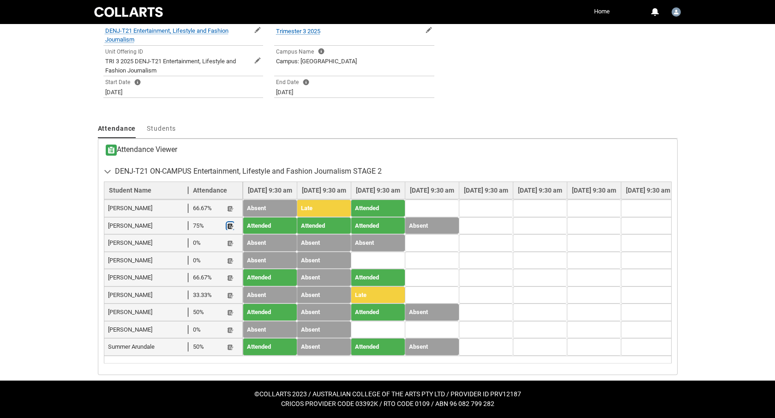
click at [230, 223] on lightning-primitive-icon "button" at bounding box center [230, 226] width 6 height 7
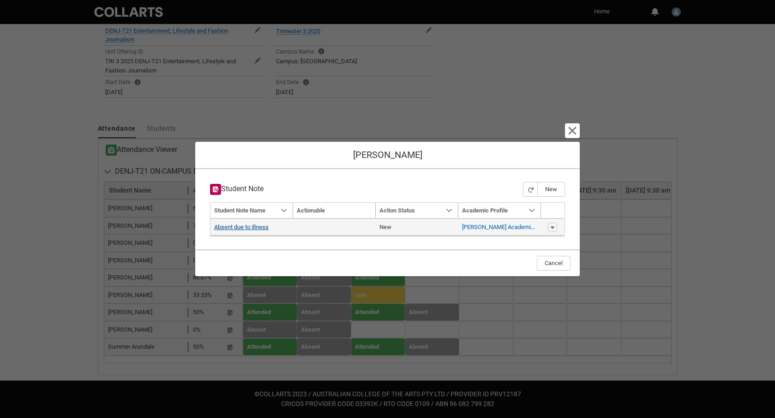
click at [253, 229] on link "Absent due to illness" at bounding box center [241, 226] width 54 height 7
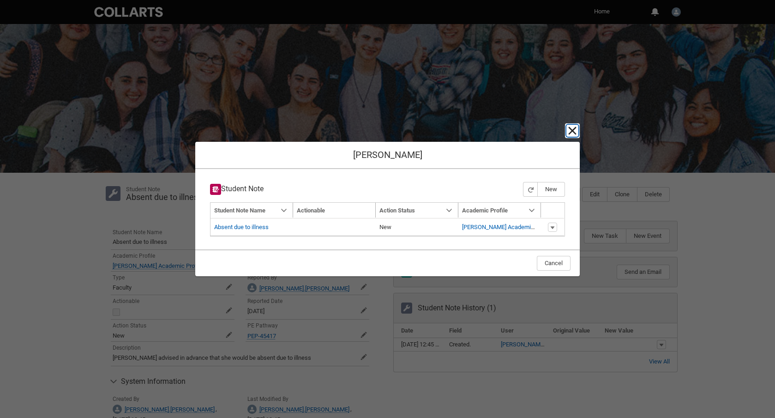
click at [572, 134] on lightning-primitive-icon "button" at bounding box center [572, 130] width 11 height 11
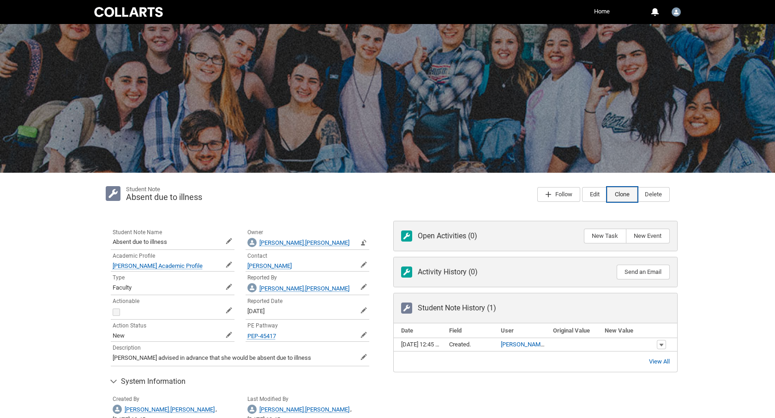
click at [619, 197] on button "Clone" at bounding box center [622, 194] width 30 height 15
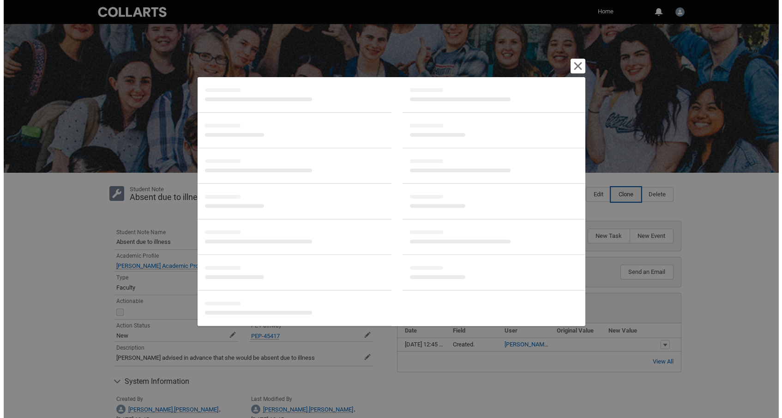
scroll to position [7, 0]
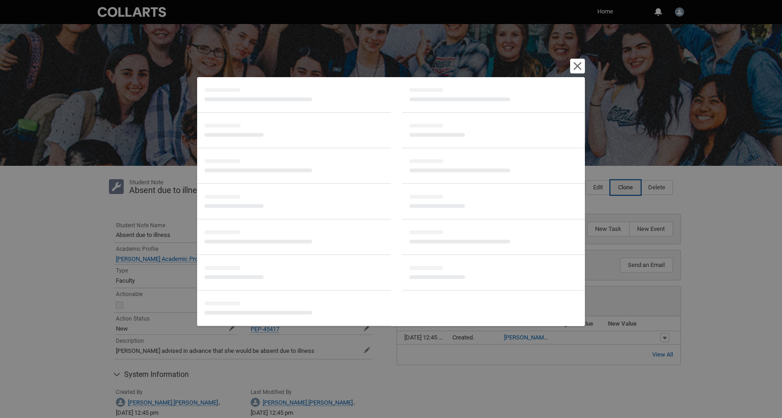
drag, startPoint x: 776, startPoint y: 151, endPoint x: 772, endPoint y: 273, distance: 122.0
click at [772, 273] on html "Loading × Sorry to interrupt CSS Error Refresh Skip to Main Content Collarts Ed…" at bounding box center [391, 232] width 782 height 479
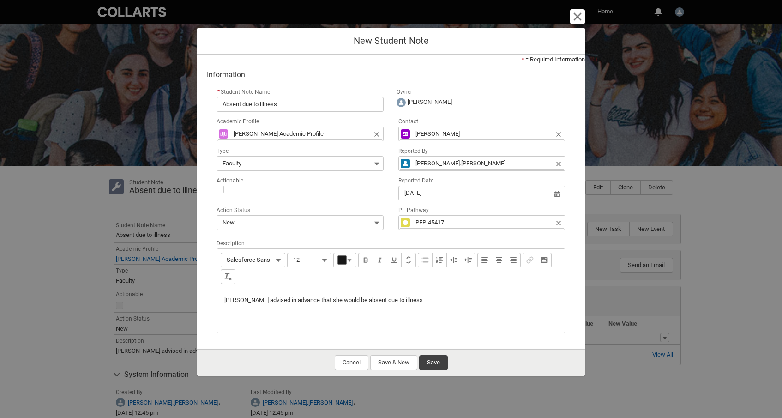
click at [456, 167] on input "Neil.McMahon" at bounding box center [481, 163] width 167 height 15
click at [558, 166] on lightning-primitive-icon "button" at bounding box center [558, 163] width 6 height 7
type records-record-layout-lookup "005I7000000HhWfIAK"
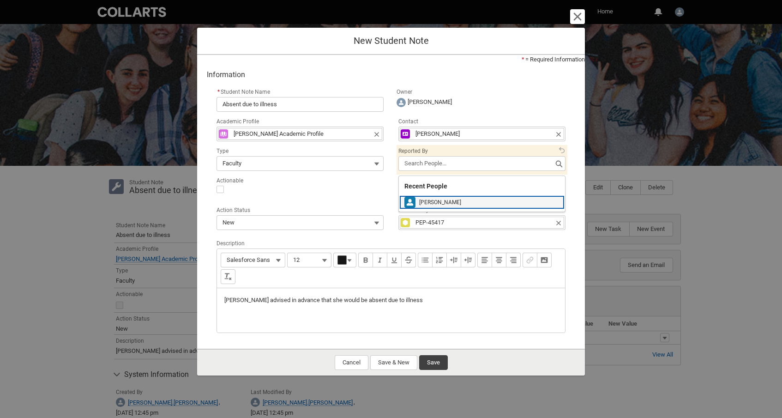
click at [486, 204] on span "Jake Wilson" at bounding box center [489, 202] width 140 height 8
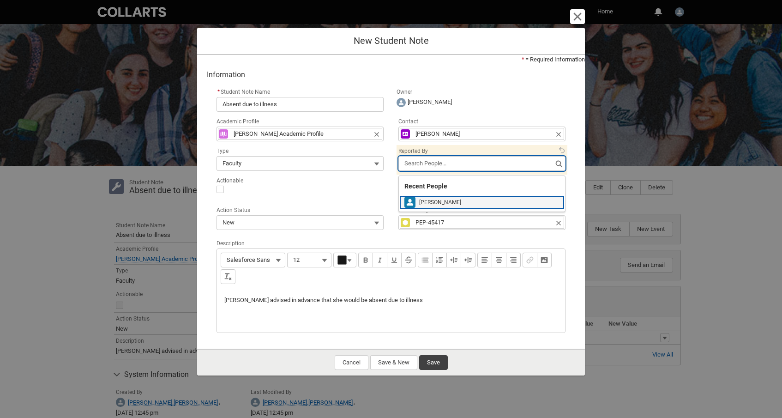
type lightning-lookup "005I7000000HhFFIA0"
type input "Jake Wilson"
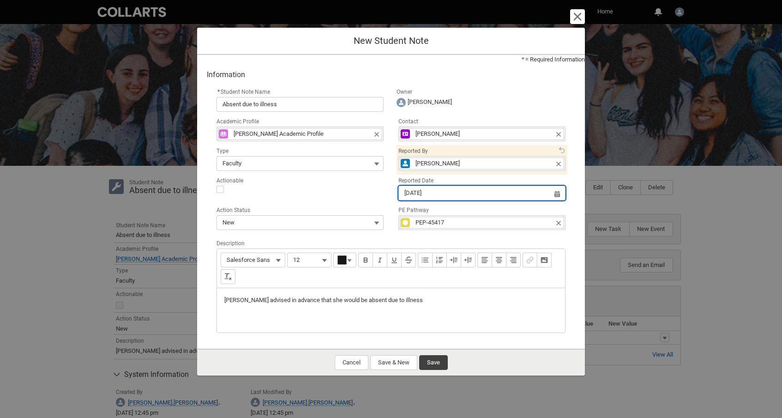
click at [556, 200] on input "2/10/2025" at bounding box center [481, 193] width 167 height 15
select select "2025"
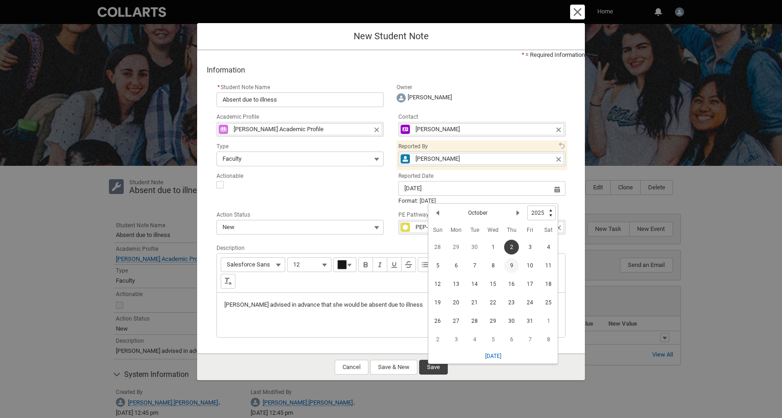
click at [512, 265] on span "9" at bounding box center [511, 265] width 15 height 15
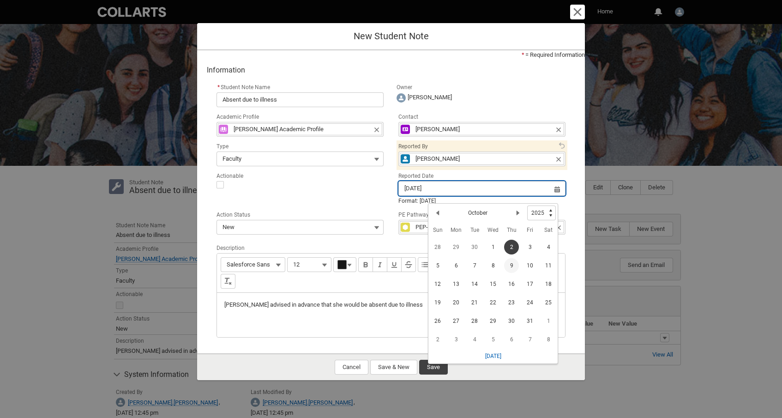
type lightning-datepicker "2025-10-09"
type lightning-input "2025-10-09"
type input "9/10/2025"
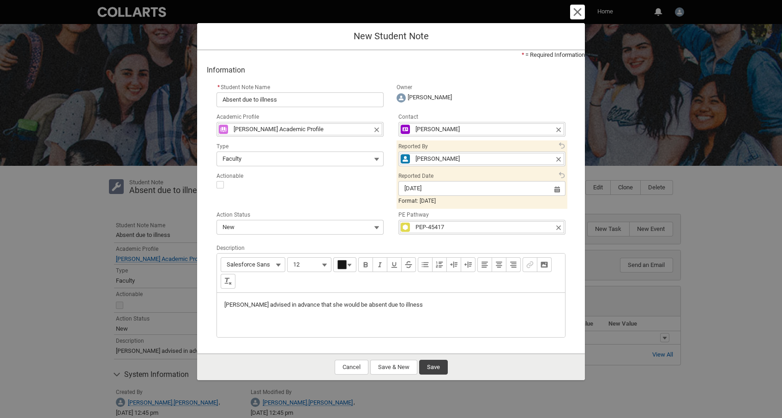
click at [405, 309] on p "Claudia advised in advance that she would be absent due to illness" at bounding box center [390, 304] width 333 height 9
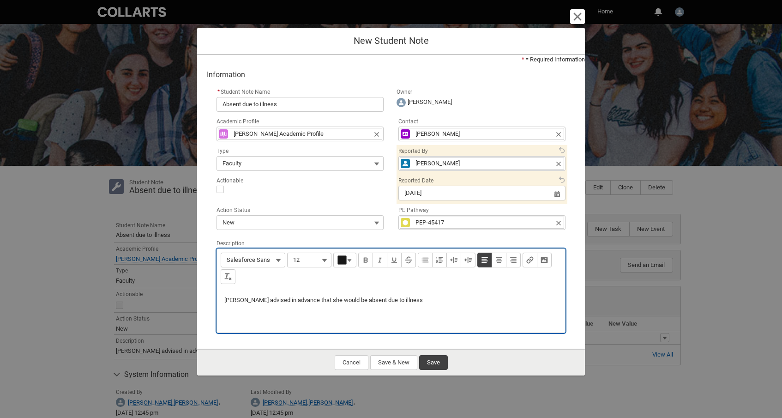
type lightning-input-rich-text "<p>Claudia advised in advance that she would be absent due to illness.</p>"
type lightning-input-rich-text "<p>Claudia advised in advance that she would be absent due to illness. (Present…"
click at [439, 364] on button "Save" at bounding box center [433, 362] width 29 height 15
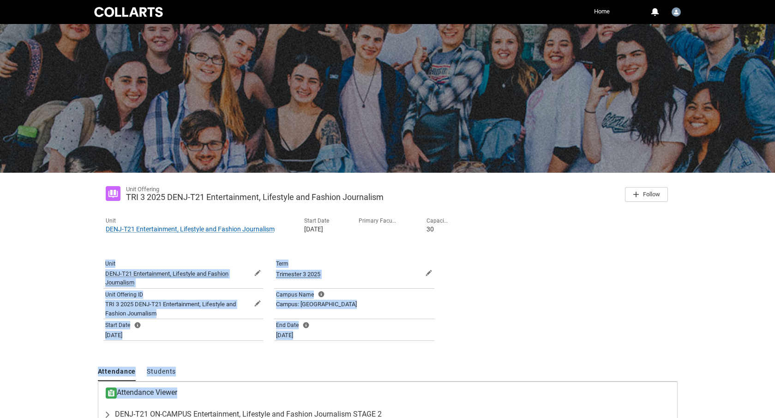
scroll to position [55, 0]
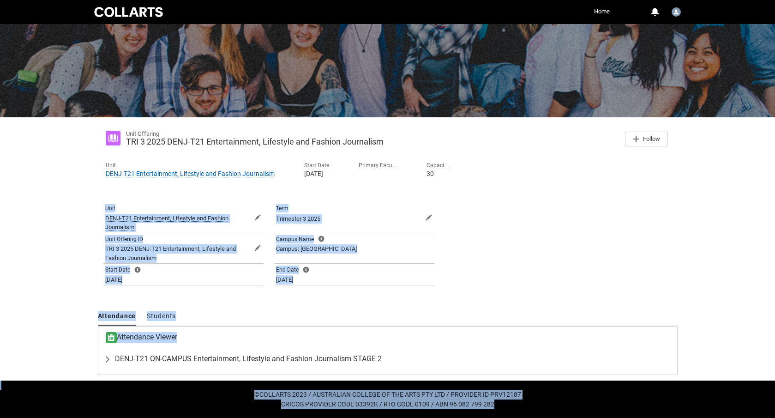
drag, startPoint x: 206, startPoint y: 243, endPoint x: 194, endPoint y: 408, distance: 165.2
click at [194, 408] on div "Skip to Main Content Collarts Education Community Home More 0 Notifications Pro…" at bounding box center [387, 181] width 775 height 473
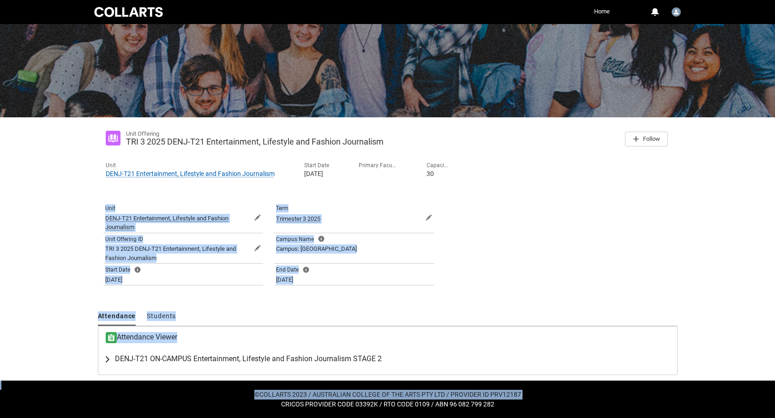
click at [230, 358] on span "DENJ-T21 ON-CAMPUS Entertainment, Lifestyle and Fashion Journalism STAGE 2" at bounding box center [248, 358] width 267 height 9
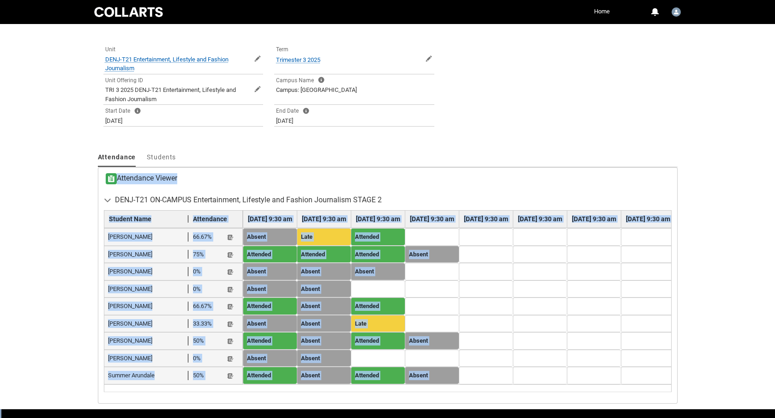
scroll to position [250, 0]
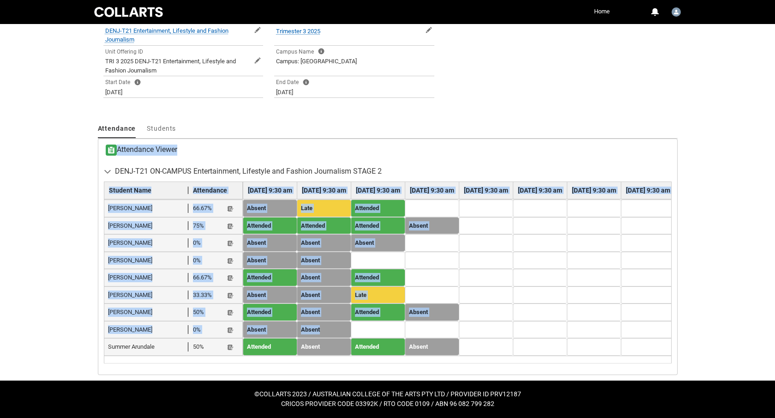
drag, startPoint x: 349, startPoint y: 316, endPoint x: 338, endPoint y: 323, distance: 13.1
click at [338, 323] on div "Attendance Students More Attendance Viewer DENJ-T21 ON-CAMPUS Entertainment, Li…" at bounding box center [388, 247] width 580 height 255
click at [229, 309] on lightning-primitive-icon "button" at bounding box center [230, 312] width 6 height 7
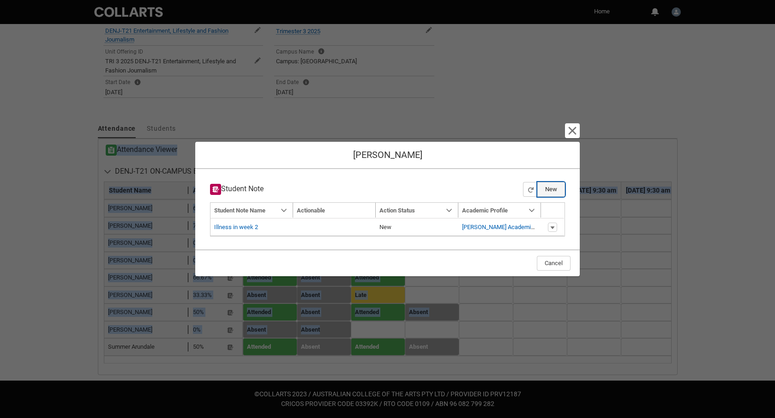
click at [553, 190] on button "New" at bounding box center [551, 189] width 28 height 15
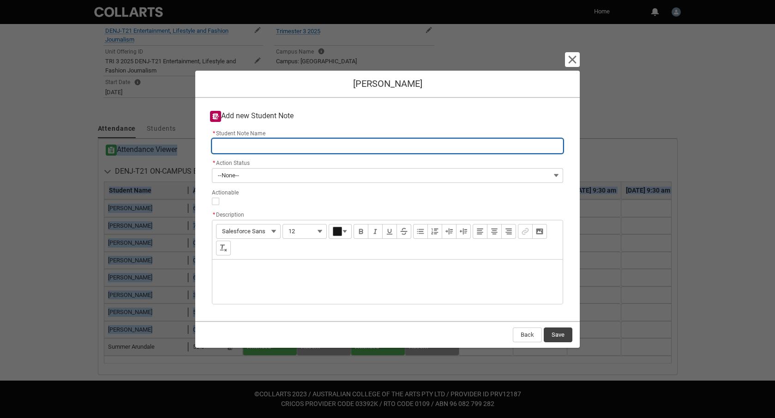
click at [246, 145] on input "* Student Note Name" at bounding box center [387, 145] width 351 height 15
type lightning-primitive-input-simple "A"
type input "A"
type lightning-primitive-input-simple "Ad"
type input "Ad"
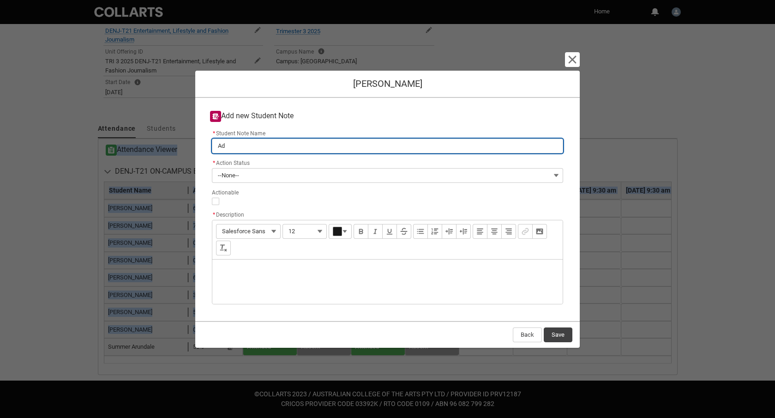
type lightning-primitive-input-simple "Adv"
type input "Adv"
type lightning-primitive-input-simple "Advi"
type input "Advi"
type lightning-primitive-input-simple "Advis"
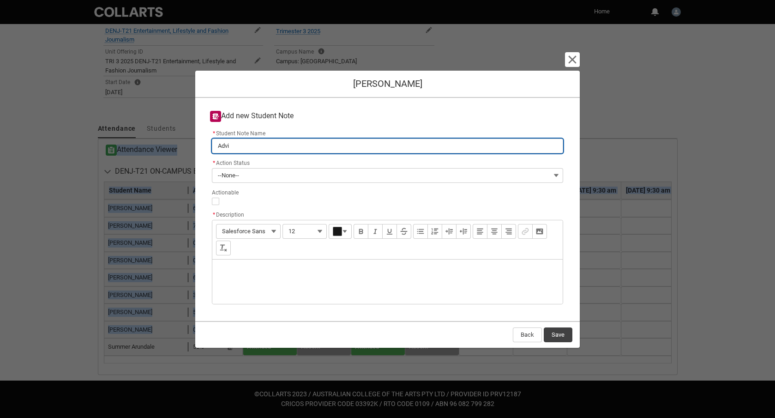
type input "Advis"
type lightning-primitive-input-simple "Advise"
type input "Advise"
type lightning-primitive-input-simple "Advised"
type input "Advised"
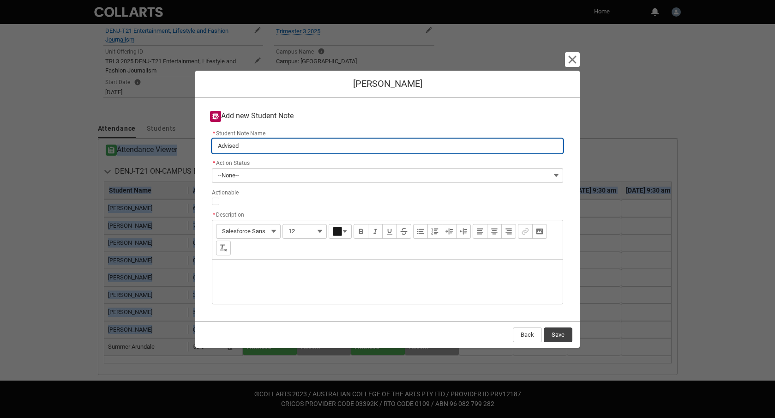
type lightning-primitive-input-simple "Advised"
type input "Advised"
type lightning-primitive-input-simple "Advised o"
type input "Advised o"
type lightning-primitive-input-simple "Advised of"
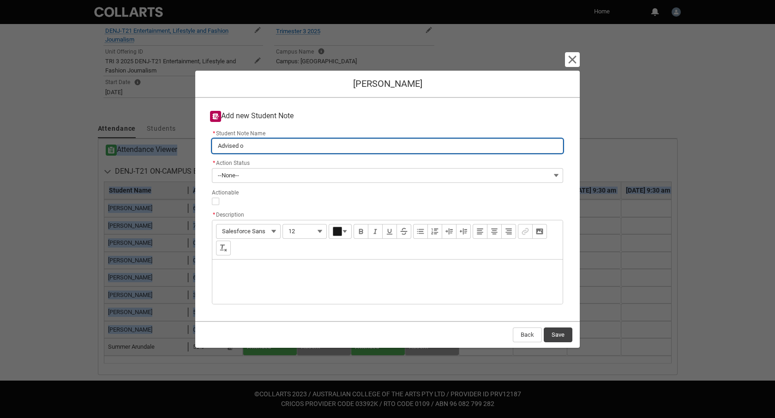
type input "Advised of"
type lightning-primitive-input-simple "Advised of"
type input "Advised of"
type lightning-primitive-input-simple "Advised of a"
type input "Advised of a"
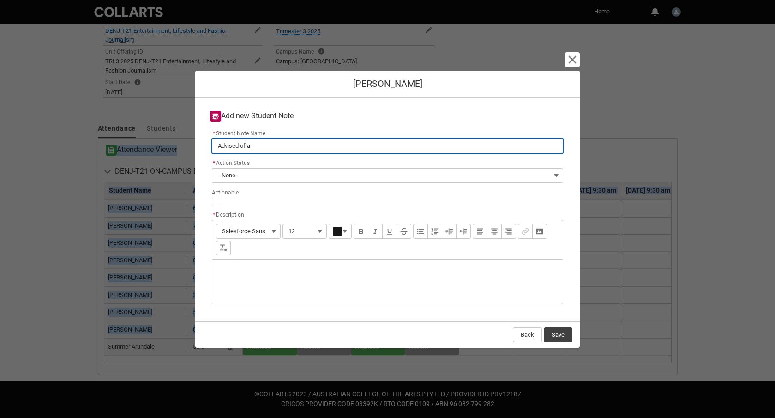
type lightning-primitive-input-simple "Advised of ab"
type input "Advised of ab"
type lightning-primitive-input-simple "Advised of abs"
type input "Advised of abs"
type lightning-primitive-input-simple "Advised of abse"
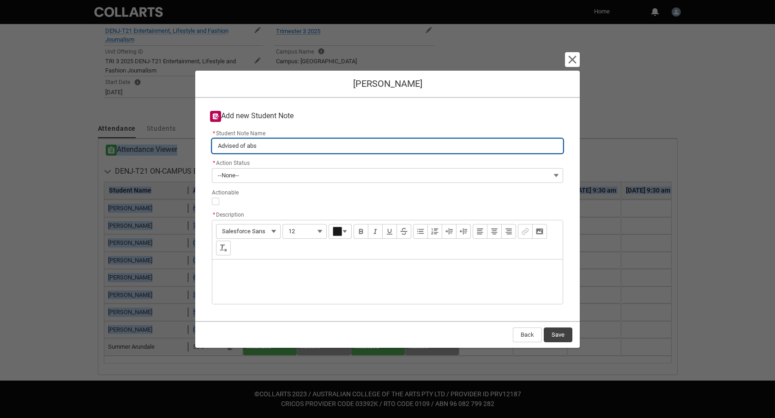
type input "Advised of abse"
type lightning-primitive-input-simple "Advised of absen"
type input "Advised of absen"
type lightning-primitive-input-simple "Advised of absent"
type input "Advised of absent"
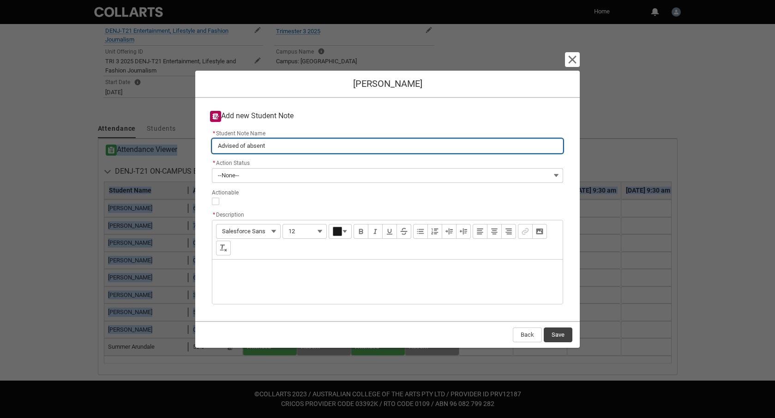
type lightning-primitive-input-simple "Advised of absent"
type input "Advised of absent"
type lightning-primitive-input-simple "Advised of absent"
type input "Advised of absent"
type lightning-primitive-input-simple "Advised of absen"
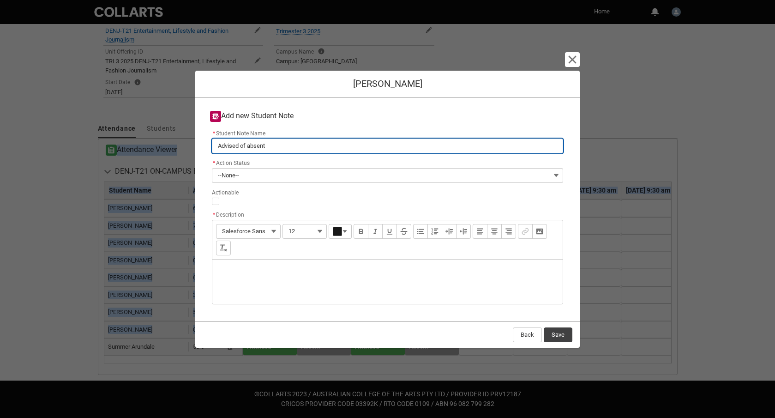
type input "Advised of absen"
type lightning-primitive-input-simple "Advised of absenc"
type input "Advised of absenc"
type lightning-primitive-input-simple "Advised of absence"
type input "Advised of absence"
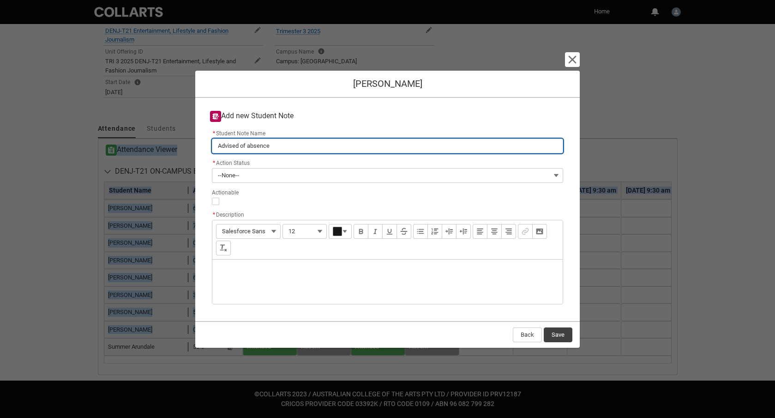
type lightning-primitive-input-simple "Advised of absence"
type input "Advised of absence"
type lightning-primitive-input-simple "Advised of absence i"
type input "Advised of absence i"
type lightning-primitive-input-simple "Advised of absence in"
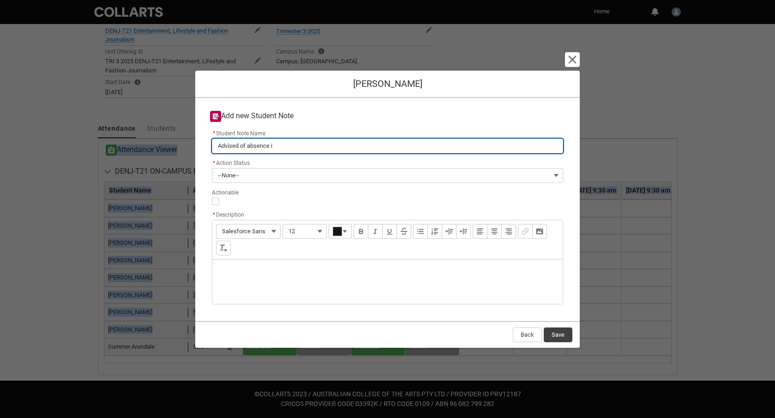
type input "Advised of absence in"
type lightning-primitive-input-simple "Advised of absence in"
type input "Advised of absence in"
type lightning-primitive-input-simple "Advised of absence in a"
type input "Advised of absence in a"
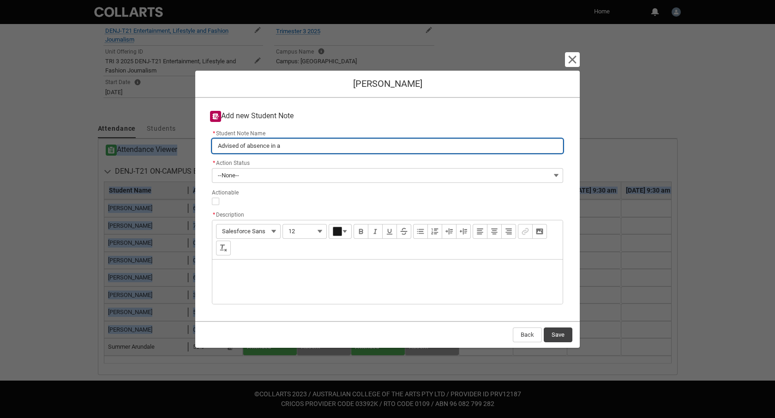
type lightning-primitive-input-simple "Advised of absence in ad"
type input "Advised of absence in ad"
type lightning-primitive-input-simple "Advised of absence in adv"
type input "Advised of absence in adv"
type lightning-primitive-input-simple "Advised of absence in adva"
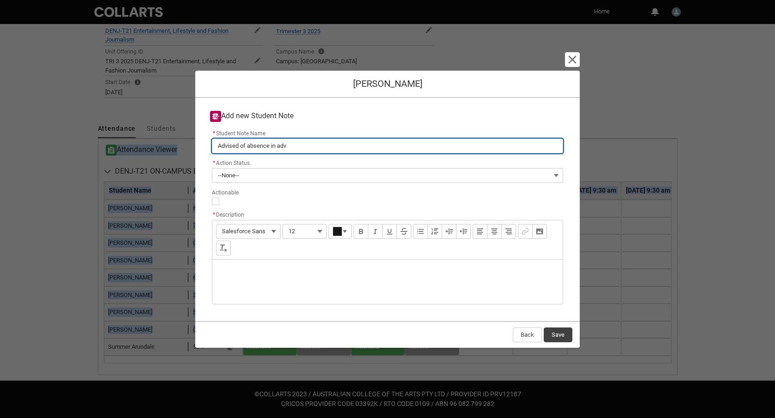
type input "Advised of absence in adva"
type lightning-primitive-input-simple "Advised of absence in advan"
type input "Advised of absence in advan"
type lightning-primitive-input-simple "Advised of absence in advanc"
type input "Advised of absence in advanc"
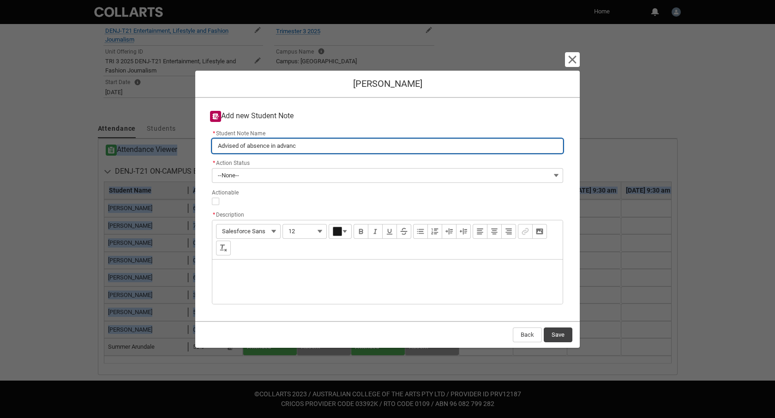
type lightning-primitive-input-simple "Advised of absence in advance"
type input "Advised of absence in advance"
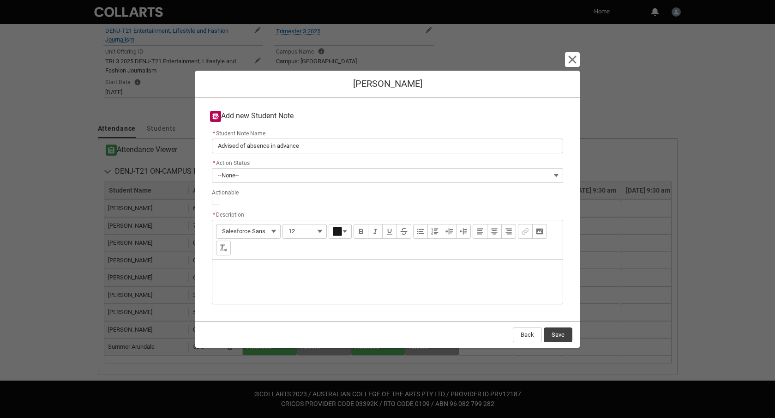
click at [247, 267] on div "Description" at bounding box center [387, 281] width 350 height 44
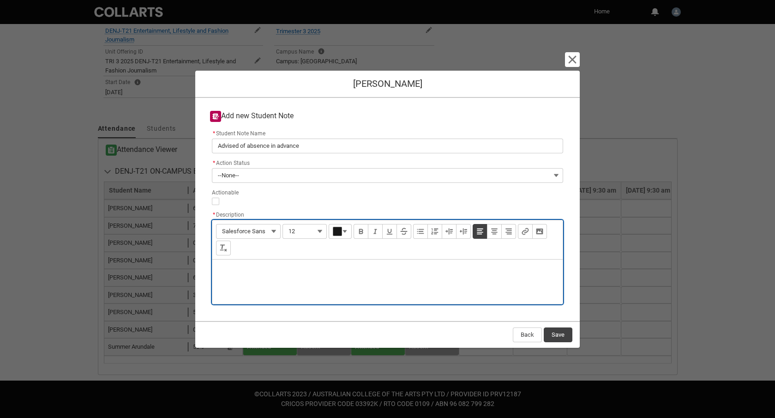
type lightning-input-rich-text "<p>E</p>"
type lightning-input-rich-text "<p>Emailed the day before class advising he would be absent, said it was his on…"
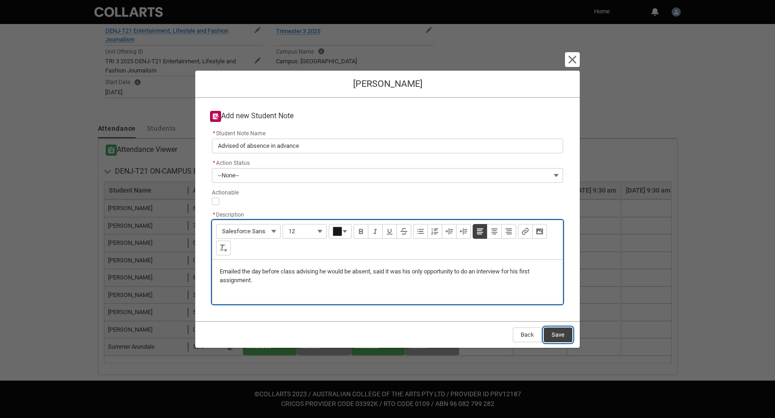
click at [559, 334] on button "Save" at bounding box center [558, 334] width 29 height 15
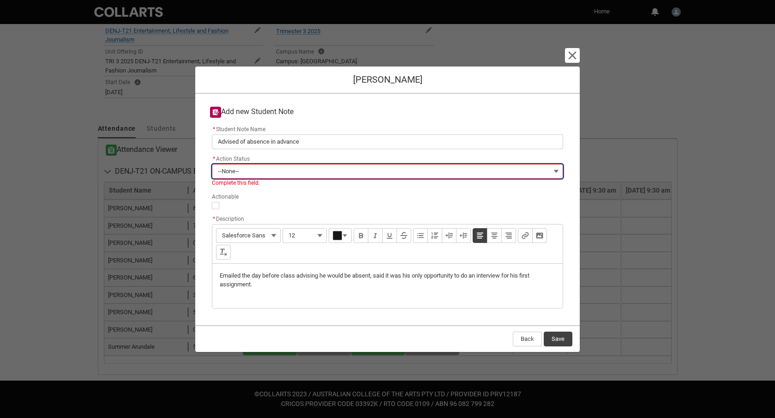
drag, startPoint x: 304, startPoint y: 171, endPoint x: 296, endPoint y: 166, distance: 9.7
click at [304, 171] on button "--None--" at bounding box center [387, 171] width 351 height 15
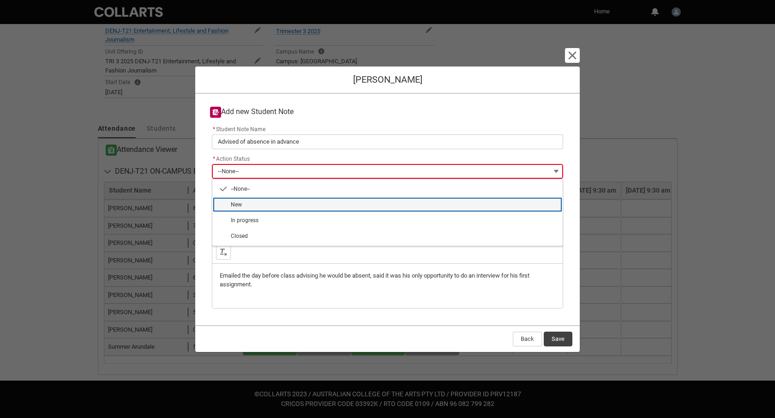
drag, startPoint x: 264, startPoint y: 201, endPoint x: 283, endPoint y: 211, distance: 21.5
click at [264, 201] on span "New" at bounding box center [394, 204] width 326 height 8
type lightning-combobox "New"
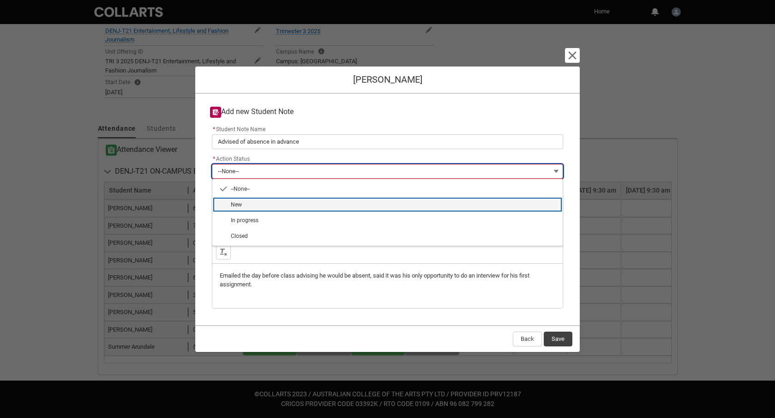
type lightning-picklist "New"
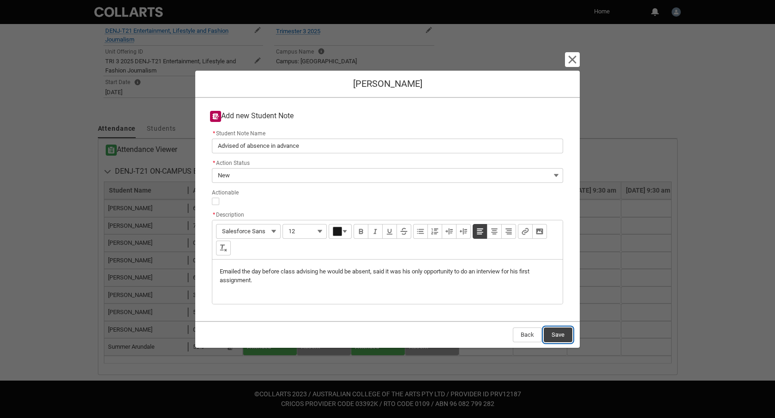
click at [564, 341] on button "Save" at bounding box center [558, 334] width 29 height 15
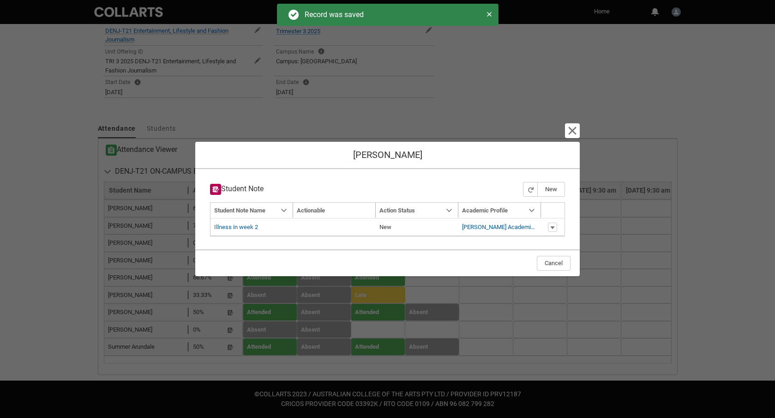
type input "179"
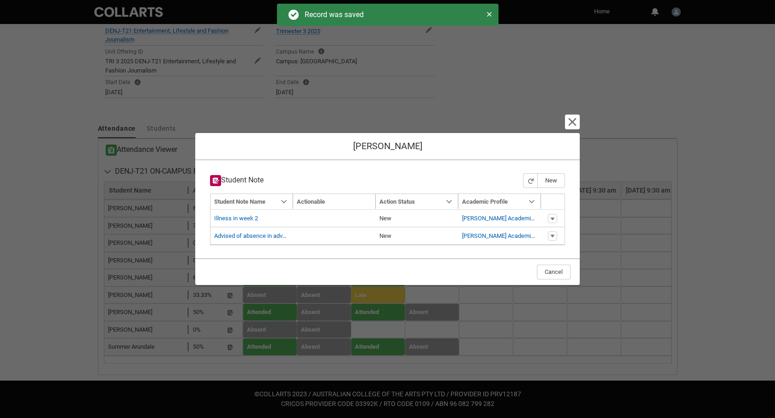
click at [564, 116] on div "Cancel and close Joseph Owen-Horn Student Note New Navigation Mode Action Mode …" at bounding box center [387, 209] width 385 height 418
click at [572, 123] on lightning-primitive-icon "button" at bounding box center [572, 121] width 11 height 11
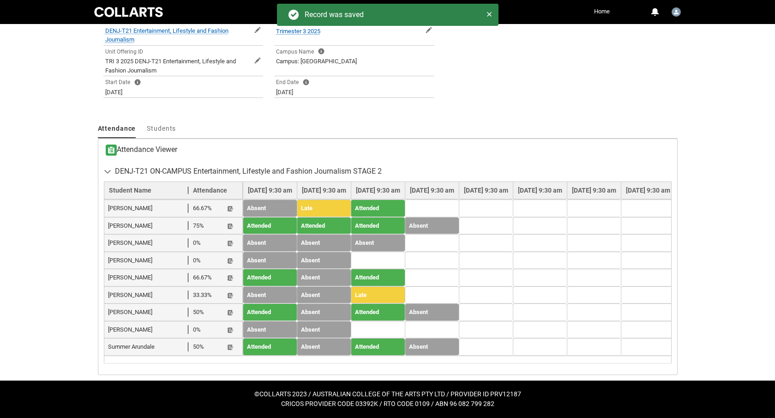
scroll to position [212, 0]
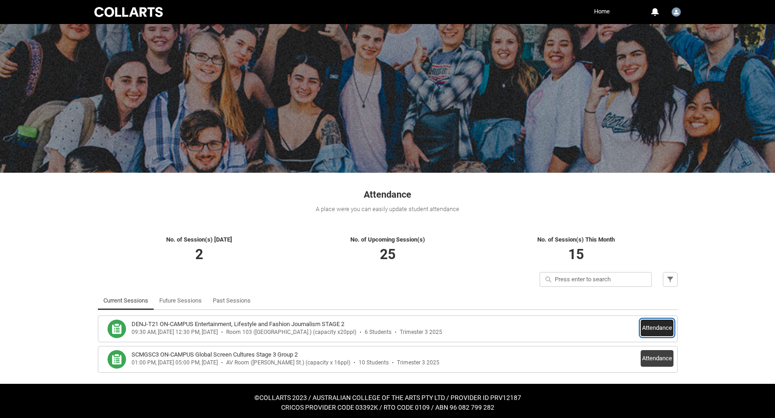
click at [657, 327] on button "Attendance" at bounding box center [657, 327] width 33 height 17
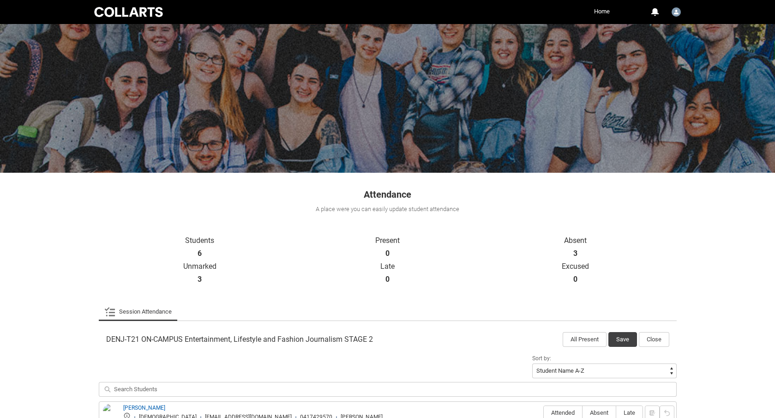
click at [269, 269] on p "Unmarked" at bounding box center [200, 266] width 188 height 9
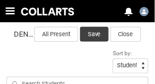
scroll to position [244, 0]
